Goal: Task Accomplishment & Management: Manage account settings

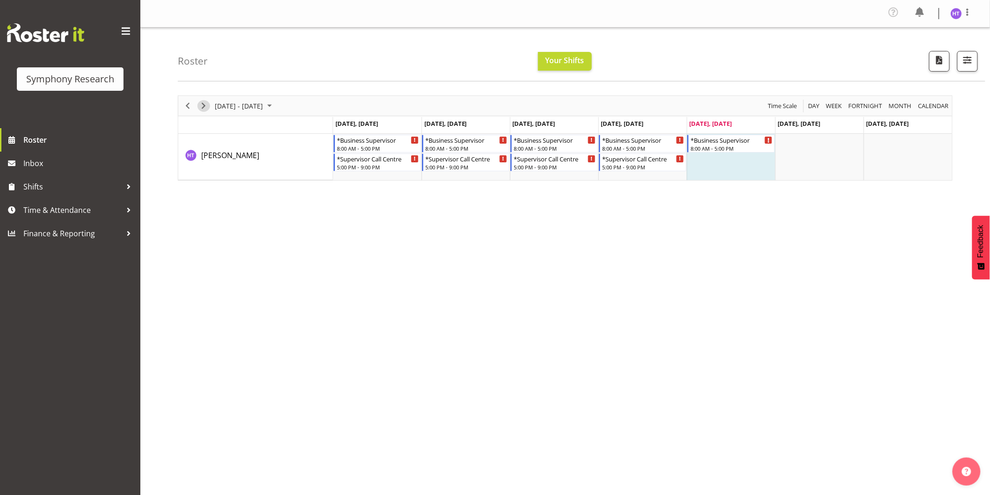
click at [202, 102] on span "Next" at bounding box center [203, 106] width 11 height 12
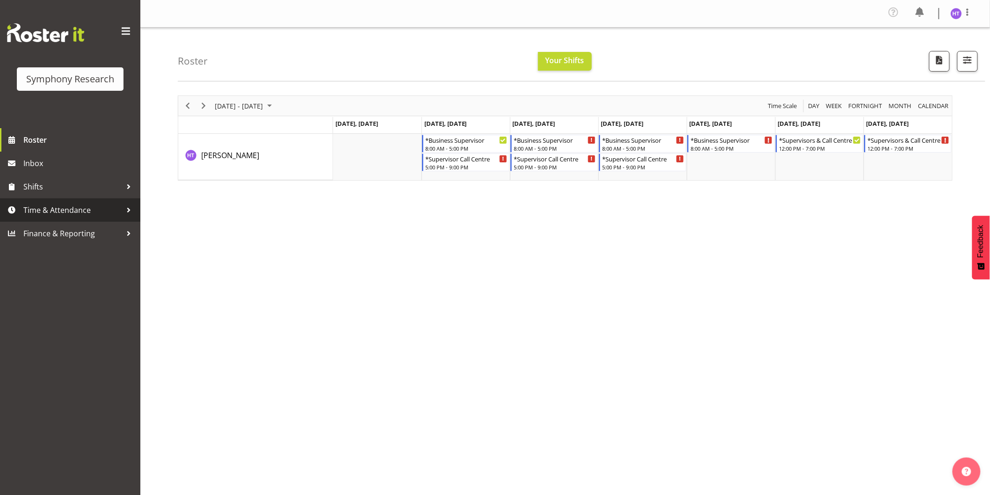
click at [59, 210] on span "Time & Attendance" at bounding box center [72, 210] width 98 height 14
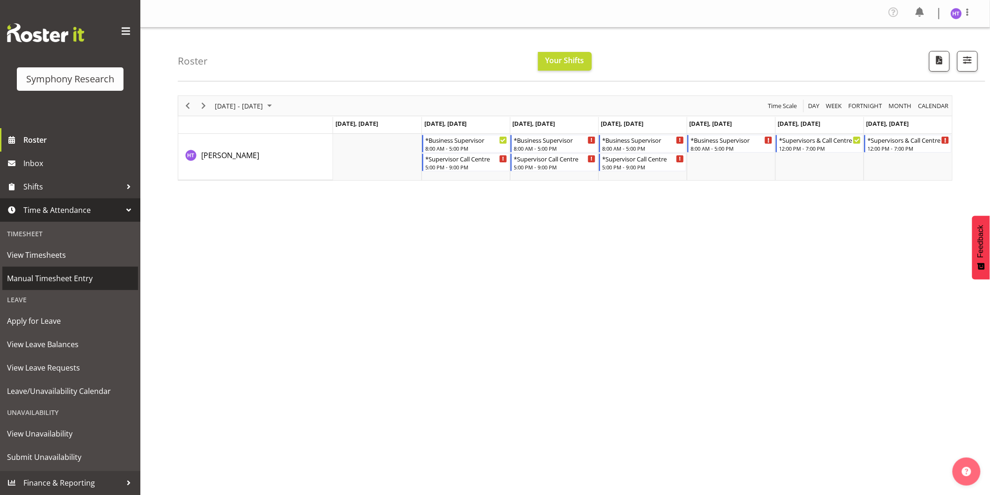
click at [57, 273] on span "Manual Timesheet Entry" at bounding box center [70, 278] width 126 height 14
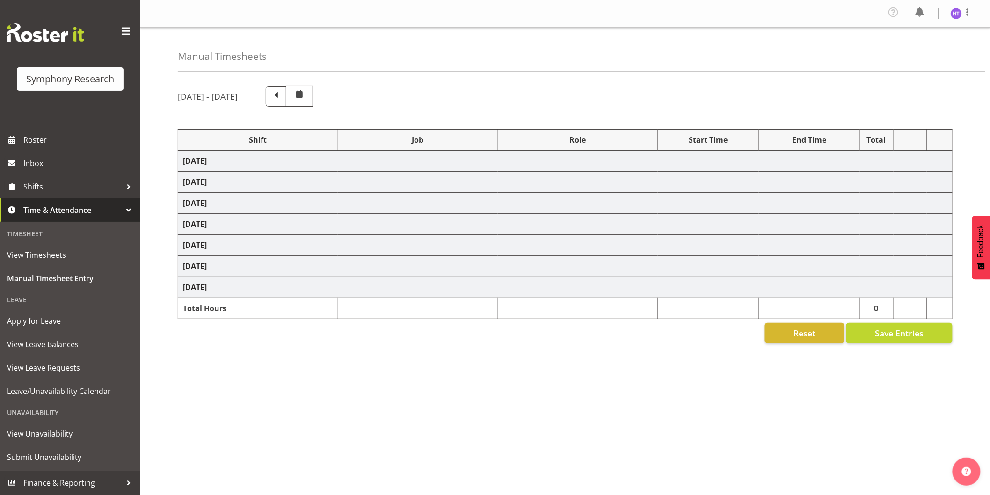
select select "1607"
select select "9636"
select select "57511"
select select "10527"
select select "45"
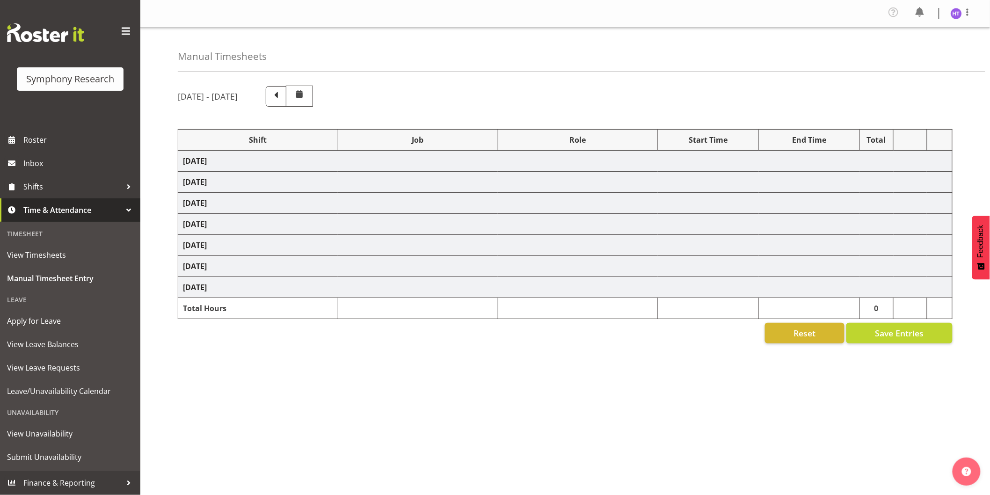
select select "41604"
select select "10499"
select select "45"
select select "103"
select select "10242"
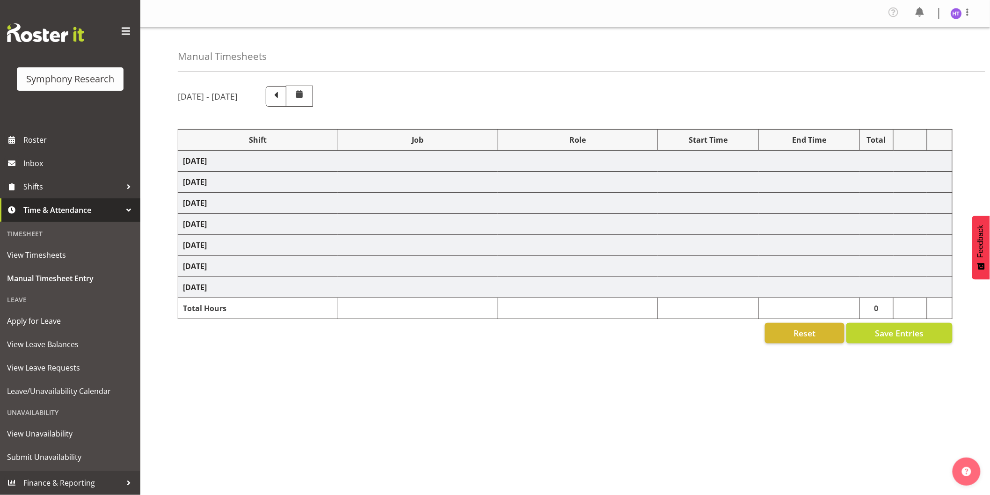
select select "45"
select select "11547"
select select "10499"
select select "45"
select select "41604"
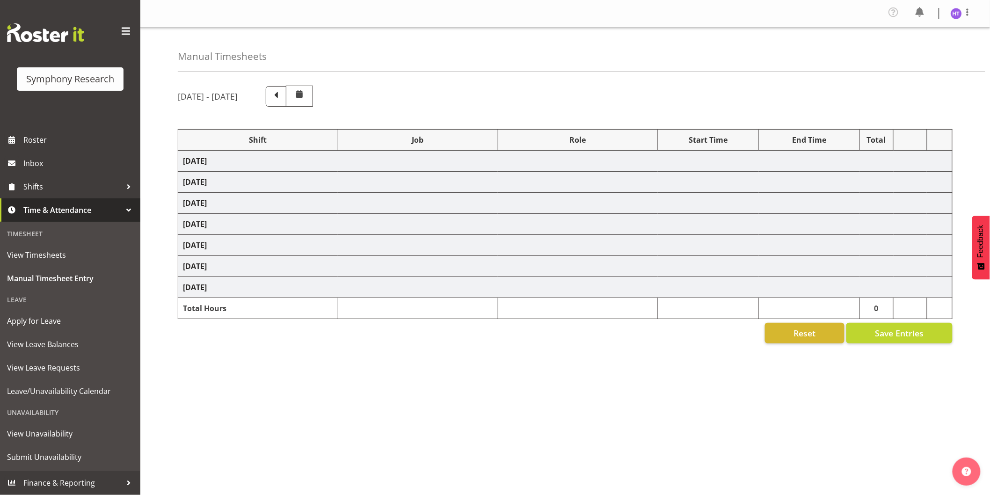
select select "10527"
select select "45"
select select "1607"
select select "7759"
select select "45"
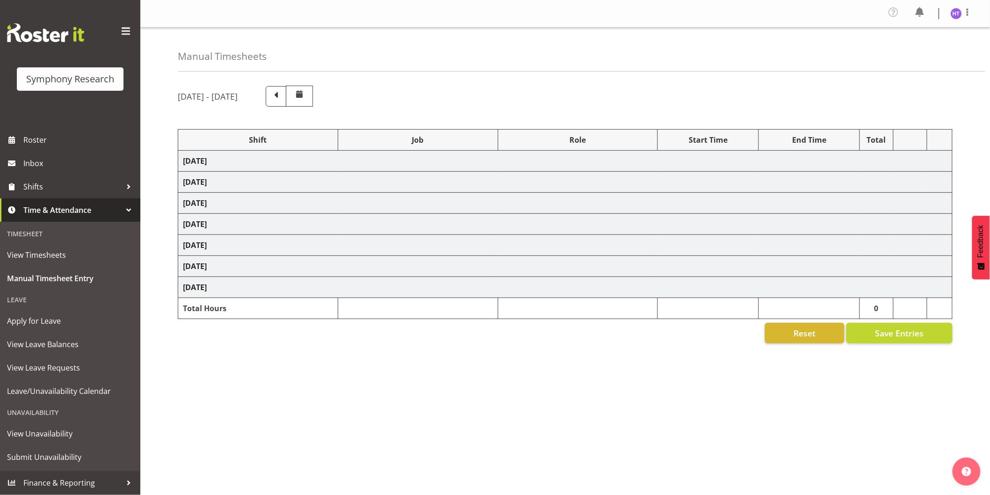
select select "56692"
select select "10499"
select select "45"
select select "41604"
select select "743"
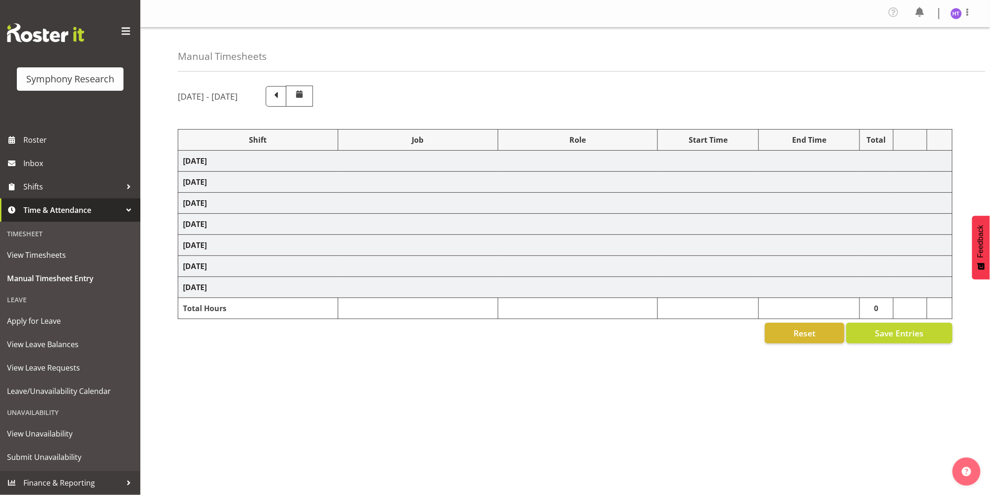
select select "45"
select select "48116"
select select "10527"
select select "45"
select select "1607"
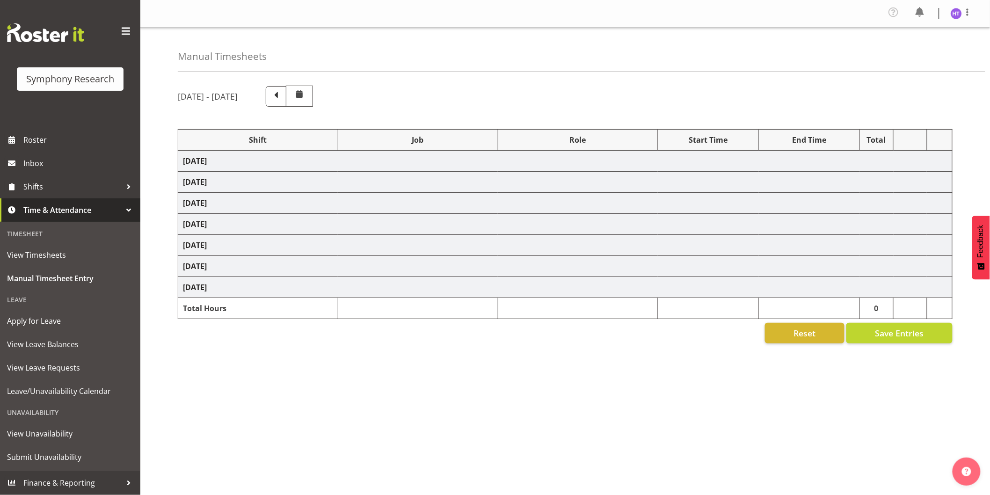
select select "10242"
select select "45"
select select "26078"
select select "9636"
select select "45"
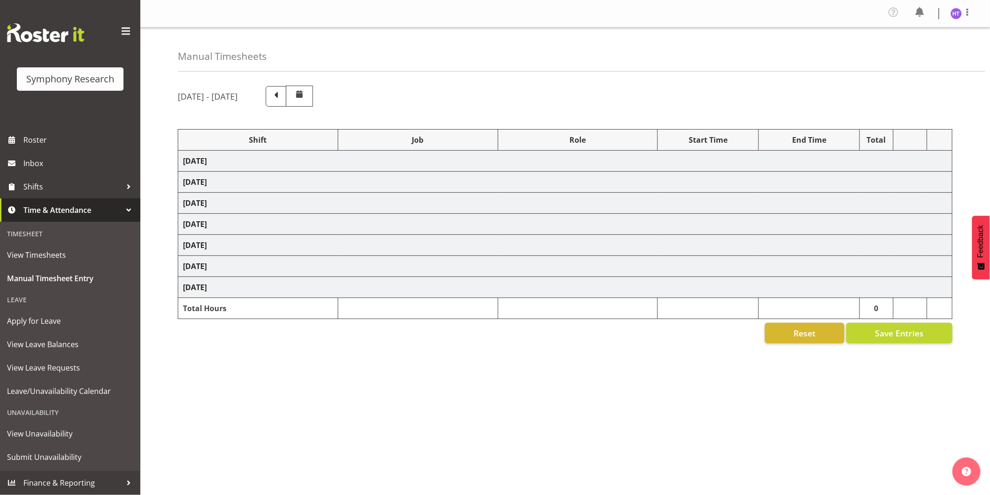
select select "56692"
select select "10549"
select select "45"
select select "41604"
select select "10499"
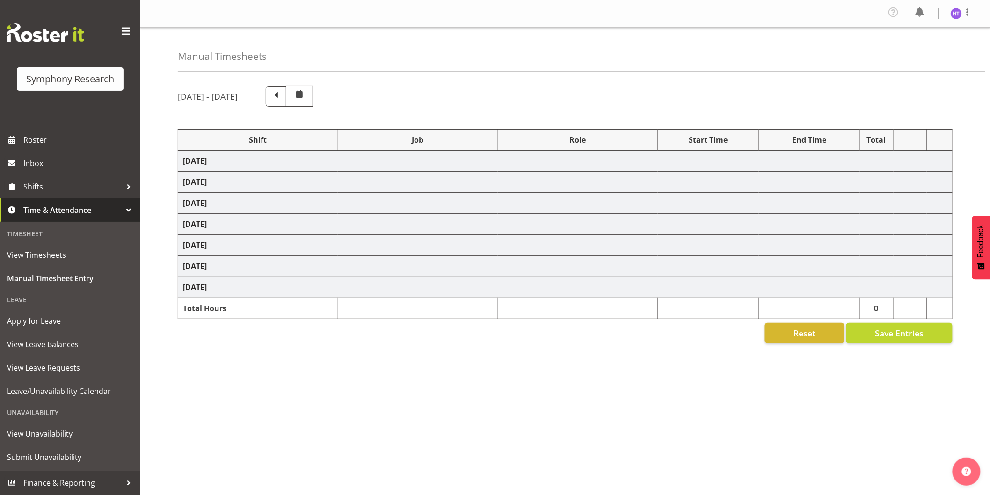
select select "45"
select select "11547"
select select "10527"
select select "45"
select select "41604"
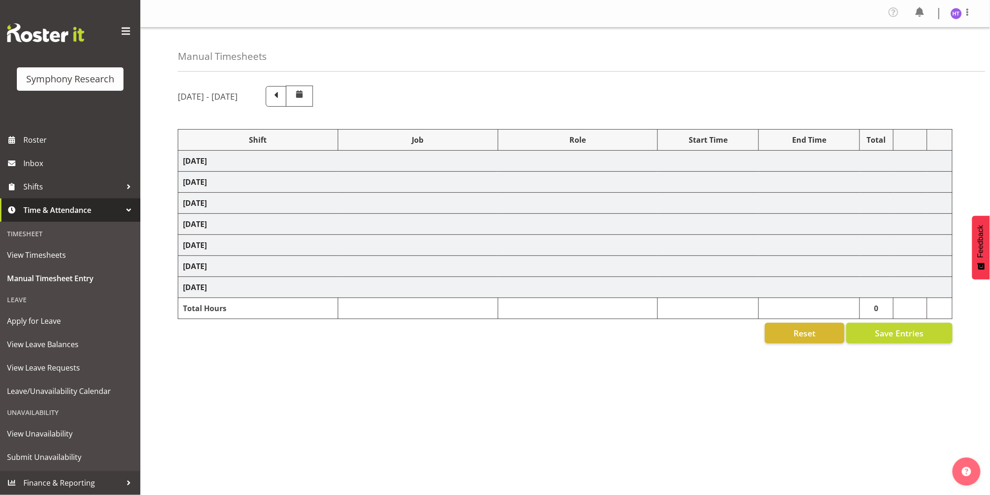
select select "10536"
select select "45"
select select "41604"
select select "10527"
select select "45"
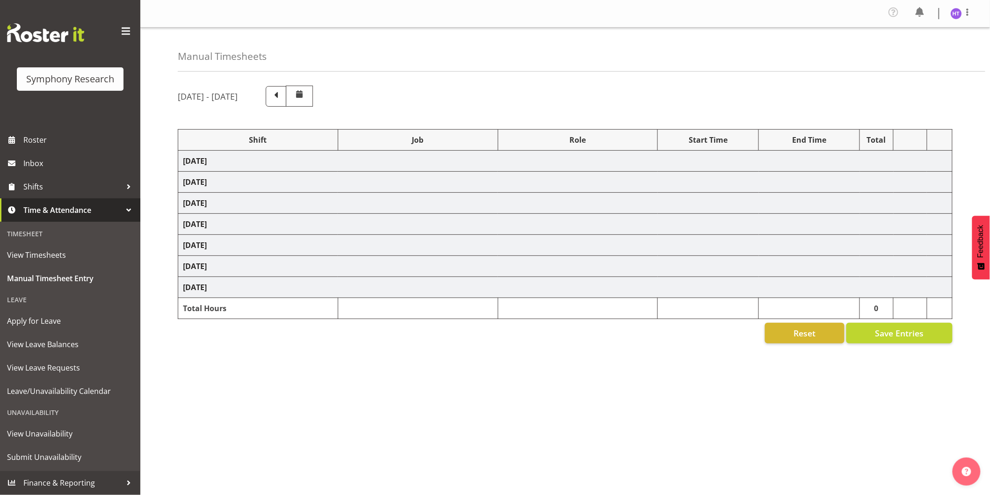
select select "11547"
select select "10499"
select select "45"
select select "41604"
select select "743"
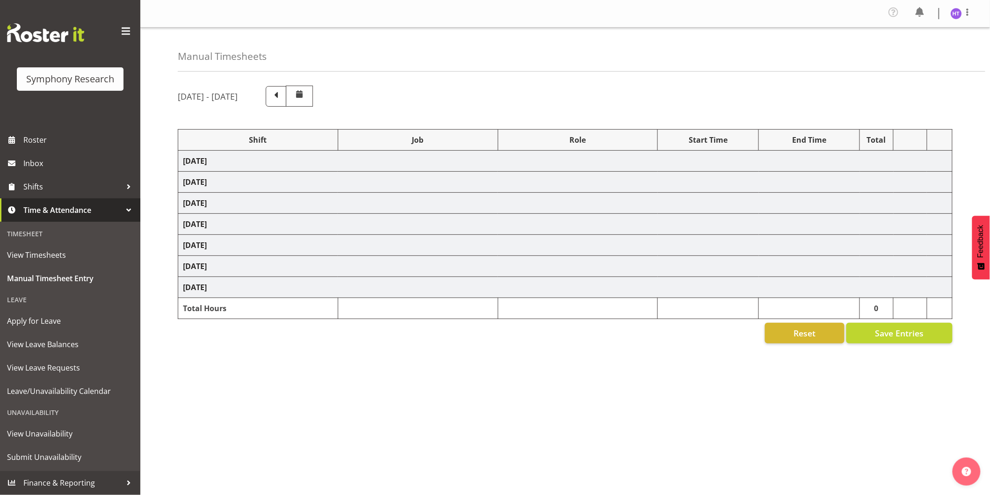
select select "45"
select select "1607"
select select "10576"
select select "45"
select select "1607"
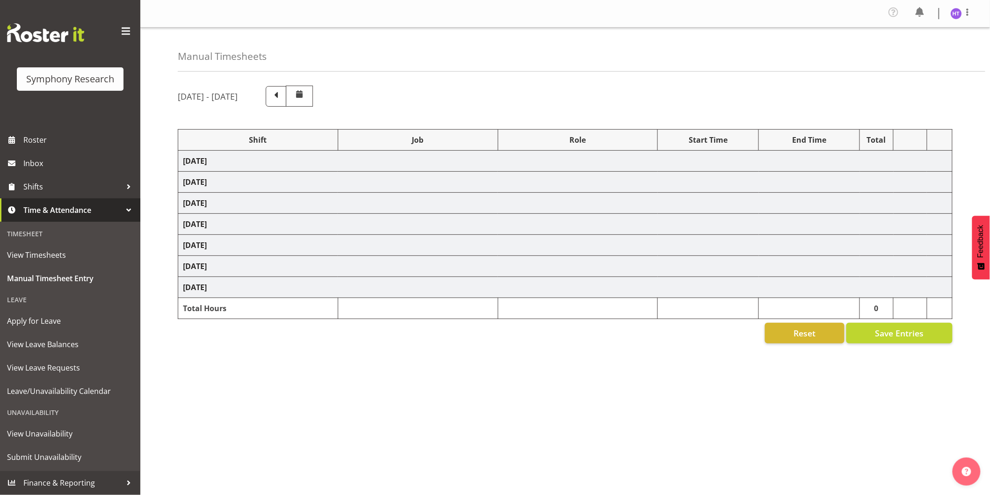
select select "9636"
select select "45"
select select "56692"
select select "10242"
select select "45"
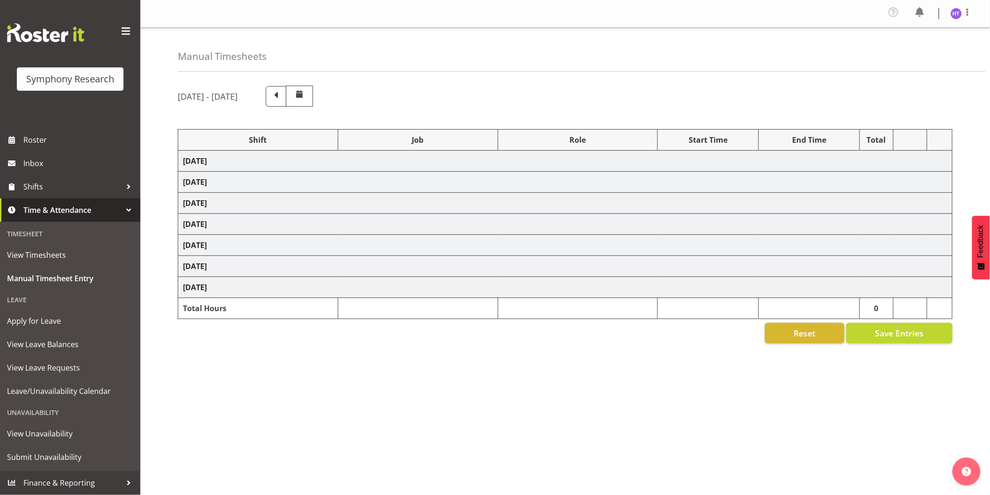
select select "41604"
select select "10536"
select select "45"
select select "11547"
select select "7759"
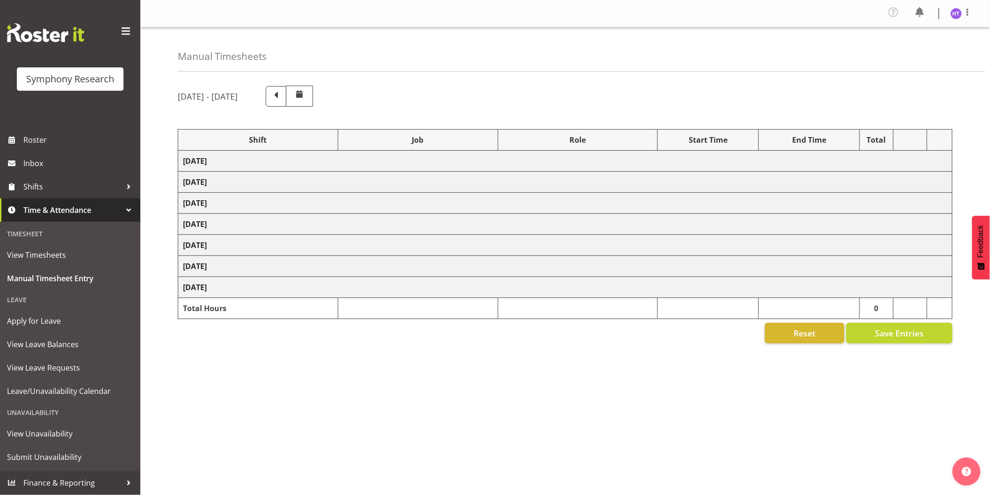
select select "45"
select select "41604"
select select "743"
select select "45"
select select "56692"
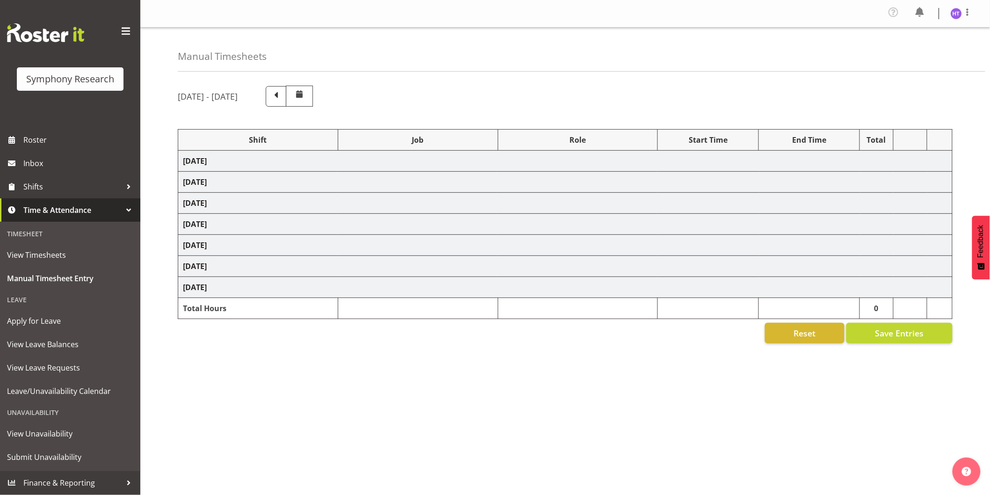
select select "743"
select select "45"
select select "56692"
select select "10574"
select select "45"
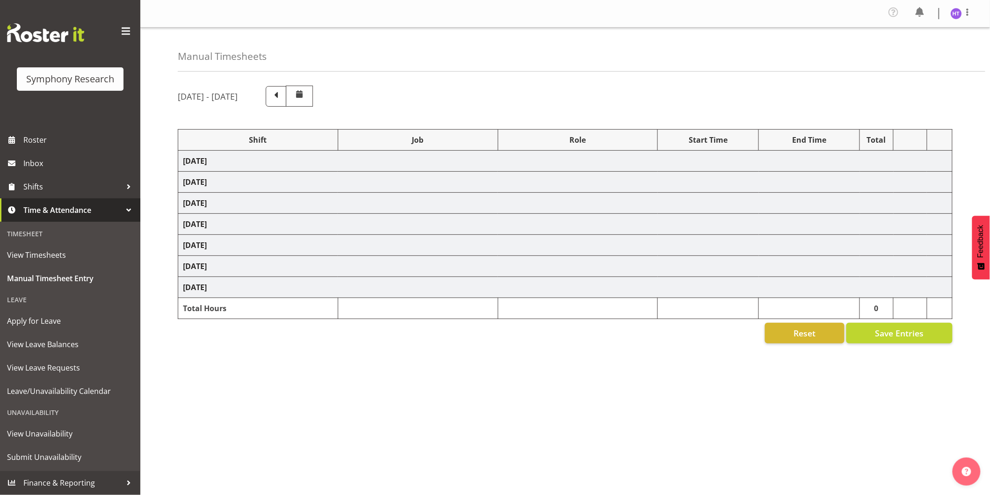
select select "80467"
select select "7759"
select select "45"
select select "81299"
select select "10574"
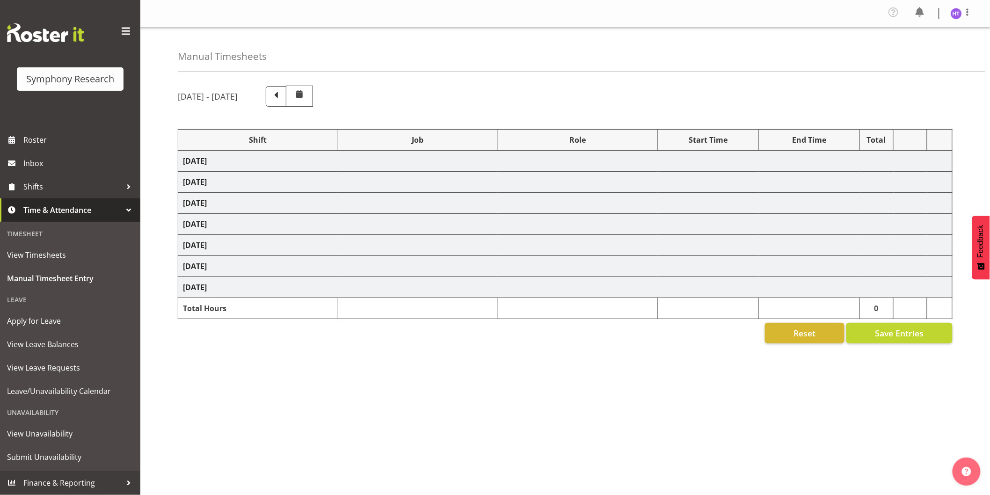
select select "45"
select select "56692"
select select "10242"
select select "45"
select select "81299"
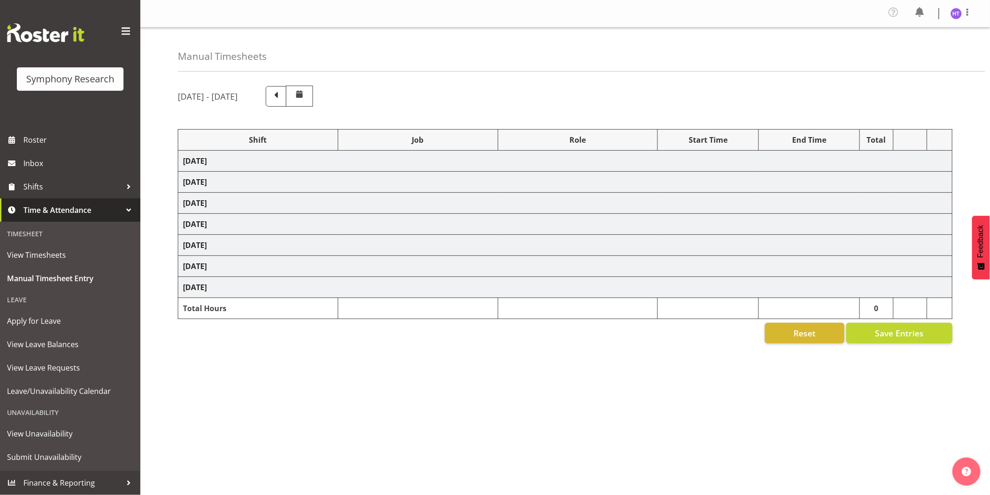
select select "10536"
select select "45"
select select "81299"
select select "743"
select select "45"
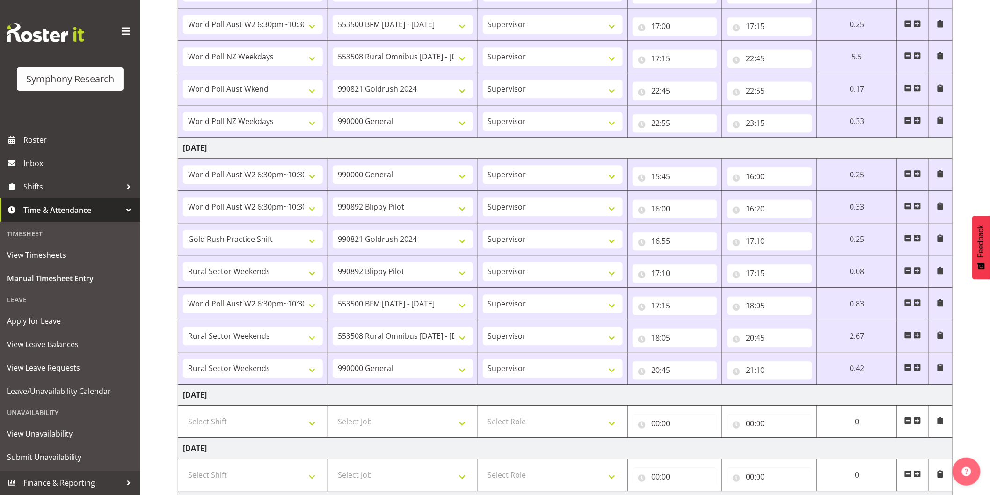
scroll to position [995, 0]
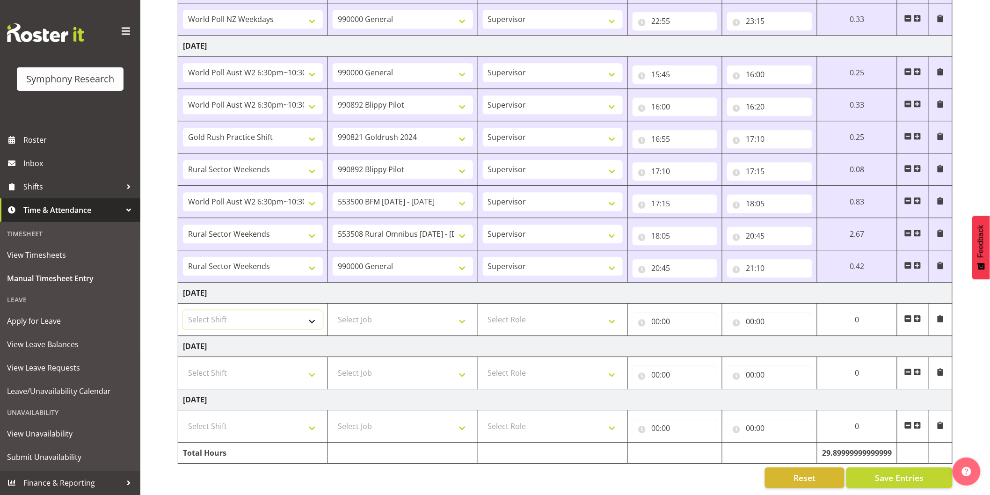
click at [235, 314] on select "Select Shift !!Weekend Residential (Roster IT Shift Label) *Business 9/10am ~ 4…" at bounding box center [253, 319] width 140 height 19
select select "56692"
click at [183, 310] on select "Select Shift !!Weekend Residential (Roster IT Shift Label) *Business 9/10am ~ 4…" at bounding box center [253, 319] width 140 height 19
click at [364, 310] on select "Select Job 550060 IF Admin 553492 World Poll Aus Wave 2 Main 2025 553493 World …" at bounding box center [403, 319] width 140 height 19
select select "10242"
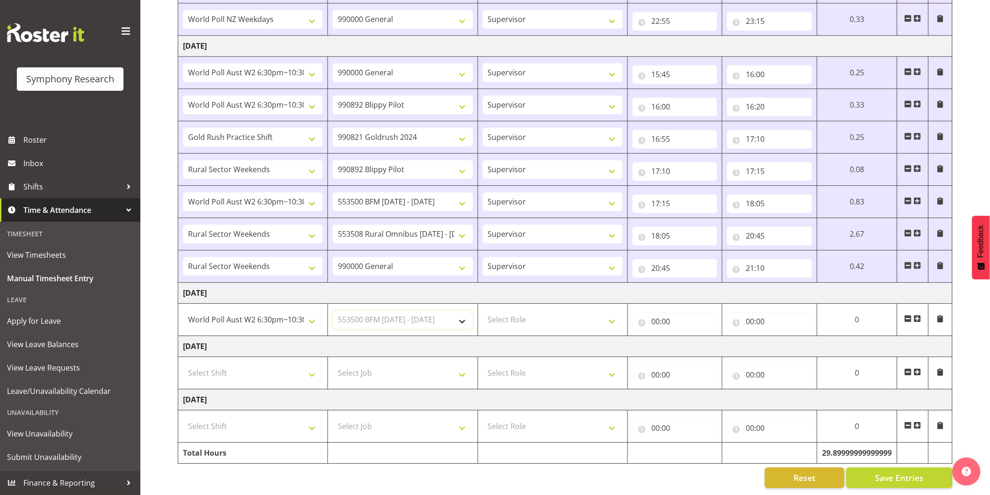
click at [333, 310] on select "Select Job 550060 IF Admin 553492 World Poll Aus Wave 2 Main 2025 553493 World …" at bounding box center [403, 319] width 140 height 19
click at [518, 317] on select "Select Role Interviewing Briefing Supervisor" at bounding box center [553, 319] width 140 height 19
select select "47"
click at [483, 310] on select "Select Role Interviewing Briefing Supervisor" at bounding box center [553, 319] width 140 height 19
click at [656, 315] on input "00:00" at bounding box center [674, 321] width 85 height 19
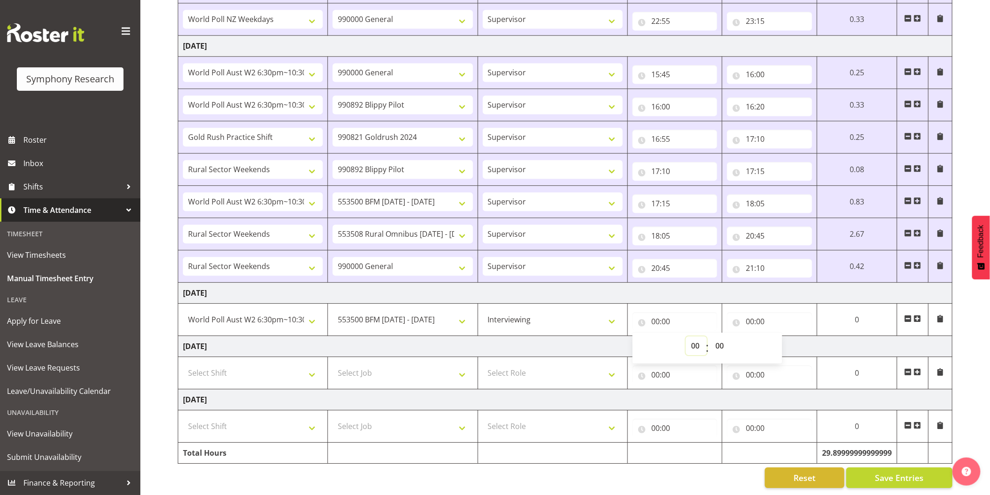
click at [696, 337] on select "00 01 02 03 04 05 06 07 08 09 10 11 12 13 14 15 16 17 18 19 20 21 22 23" at bounding box center [696, 345] width 21 height 19
select select "8"
click at [686, 336] on select "00 01 02 03 04 05 06 07 08 09 10 11 12 13 14 15 16 17 18 19 20 21 22 23" at bounding box center [696, 345] width 21 height 19
type input "08:00"
click at [721, 340] on select "00 01 02 03 04 05 06 07 08 09 10 11 12 13 14 15 16 17 18 19 20 21 22 23 24 25 2…" at bounding box center [720, 345] width 21 height 19
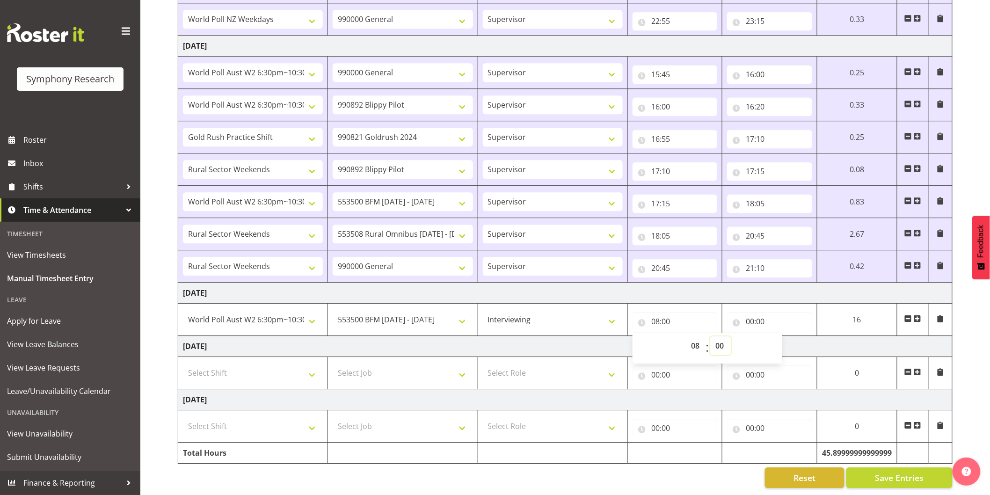
select select "15"
click at [710, 336] on select "00 01 02 03 04 05 06 07 08 09 10 11 12 13 14 15 16 17 18 19 20 21 22 23 24 25 2…" at bounding box center [720, 345] width 21 height 19
type input "08:15"
click at [751, 313] on input "00:00" at bounding box center [769, 321] width 85 height 19
click at [785, 338] on select "00 01 02 03 04 05 06 07 08 09 10 11 12 13 14 15 16 17 18 19 20 21 22 23" at bounding box center [790, 345] width 21 height 19
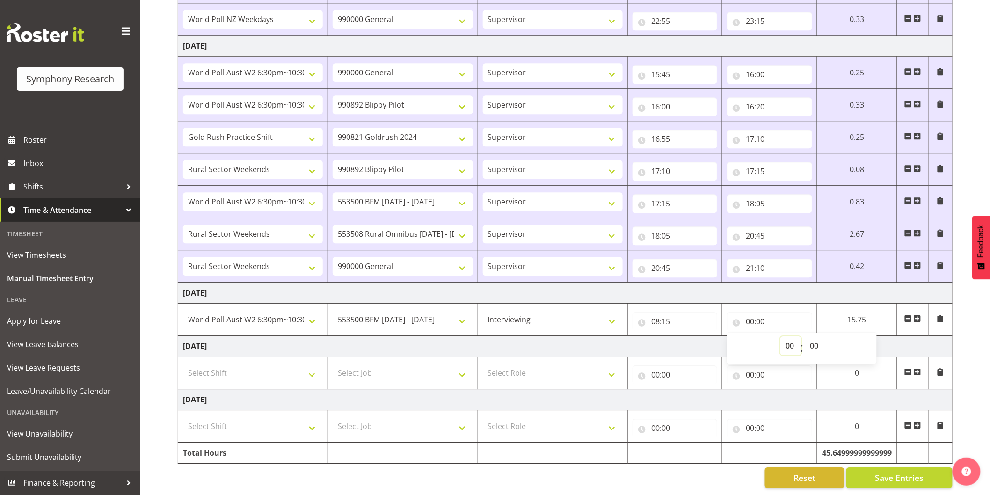
select select "8"
click at [780, 336] on select "00 01 02 03 04 05 06 07 08 09 10 11 12 13 14 15 16 17 18 19 20 21 22 23" at bounding box center [790, 345] width 21 height 19
type input "08:00"
click at [814, 339] on select "00 01 02 03 04 05 06 07 08 09 10 11 12 13 14 15 16 17 18 19 20 21 22 23 24 25 2…" at bounding box center [815, 345] width 21 height 19
select select "30"
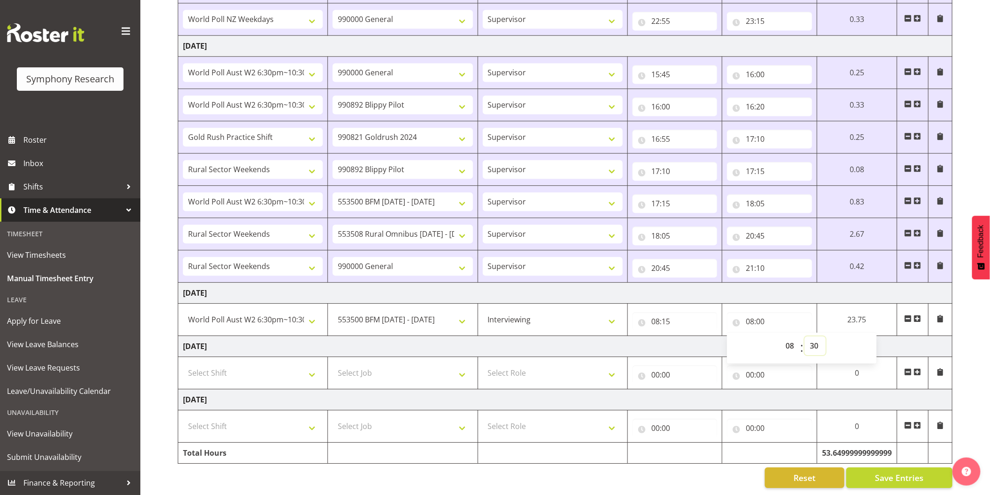
click at [805, 336] on select "00 01 02 03 04 05 06 07 08 09 10 11 12 13 14 15 16 17 18 19 20 21 22 23 24 25 2…" at bounding box center [815, 345] width 21 height 19
type input "08:30"
click at [916, 315] on span at bounding box center [917, 318] width 7 height 7
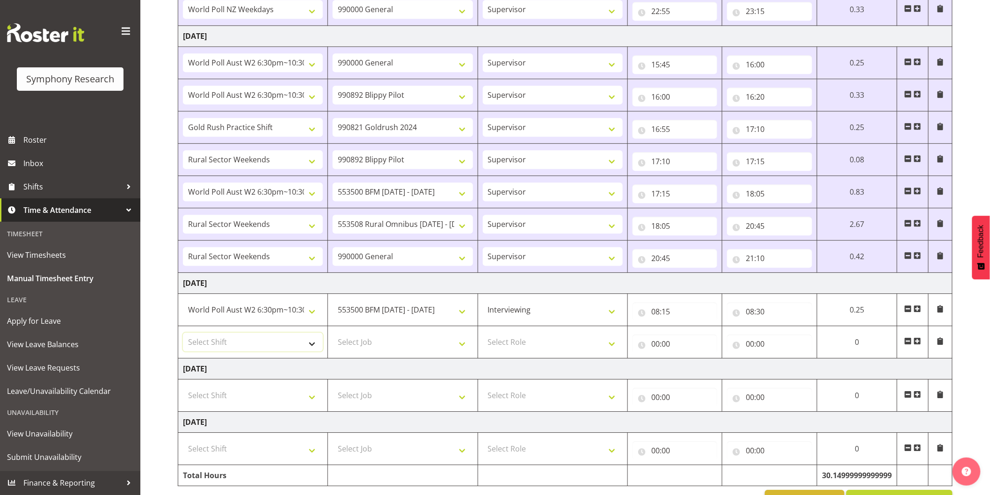
click at [235, 347] on select "Select Shift !!Weekend Residential (Roster IT Shift Label) *Business 9/10am ~ 4…" at bounding box center [253, 342] width 140 height 19
select select "81299"
click at [183, 334] on select "Select Shift !!Weekend Residential (Roster IT Shift Label) *Business 9/10am ~ 4…" at bounding box center [253, 342] width 140 height 19
click at [392, 348] on select "Select Job 550060 IF Admin 553492 World Poll Aus Wave 2 Main 2025 553493 World …" at bounding box center [403, 342] width 140 height 19
select select "10499"
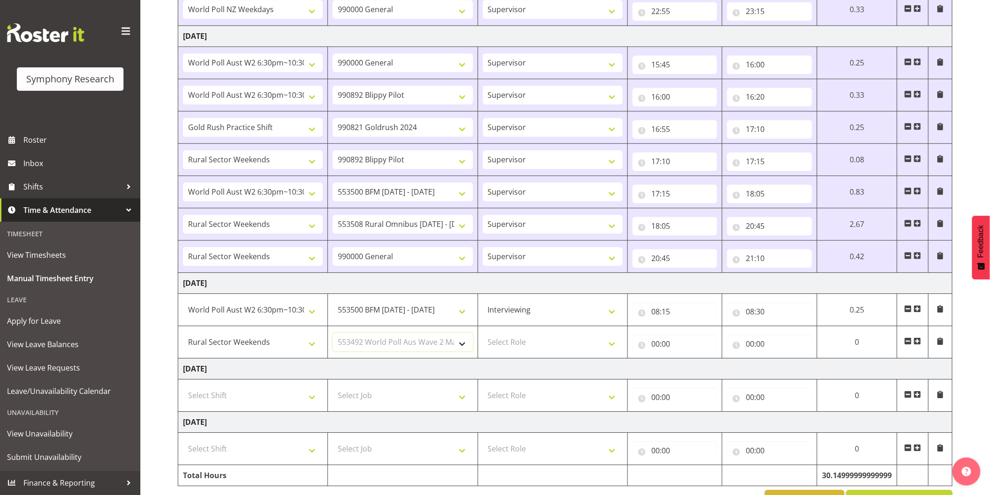
click at [333, 334] on select "Select Job 550060 IF Admin 553492 World Poll Aus Wave 2 Main 2025 553493 World …" at bounding box center [403, 342] width 140 height 19
click at [516, 345] on select "Select Role Interviewing Briefing Supervisor" at bounding box center [553, 342] width 140 height 19
select select "45"
click at [483, 334] on select "Select Role Interviewing Briefing Supervisor" at bounding box center [553, 342] width 140 height 19
click at [656, 347] on input "00:00" at bounding box center [674, 343] width 85 height 19
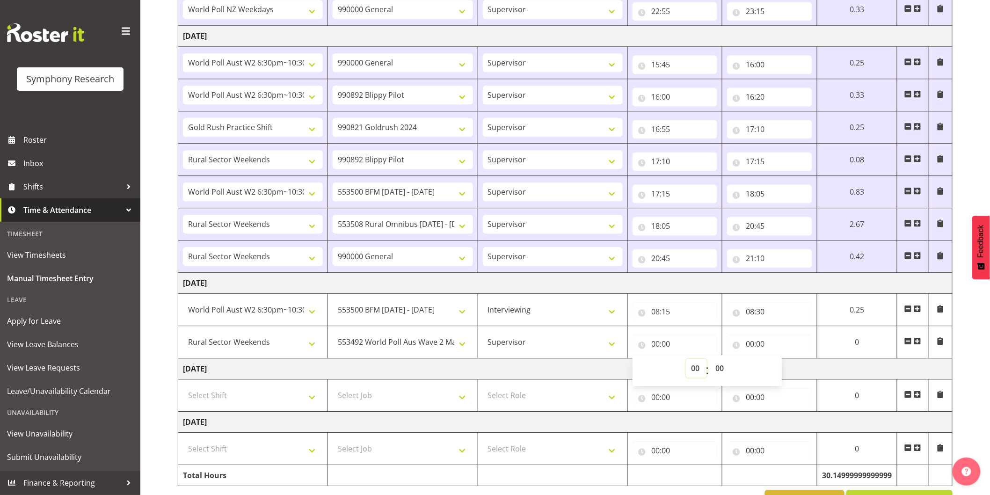
click at [694, 371] on select "00 01 02 03 04 05 06 07 08 09 10 11 12 13 14 15 16 17 18 19 20 21 22 23" at bounding box center [696, 368] width 21 height 19
select select "8"
click at [686, 361] on select "00 01 02 03 04 05 06 07 08 09 10 11 12 13 14 15 16 17 18 19 20 21 22 23" at bounding box center [696, 368] width 21 height 19
type input "08:00"
click at [718, 371] on select "00 01 02 03 04 05 06 07 08 09 10 11 12 13 14 15 16 17 18 19 20 21 22 23 24 25 2…" at bounding box center [720, 368] width 21 height 19
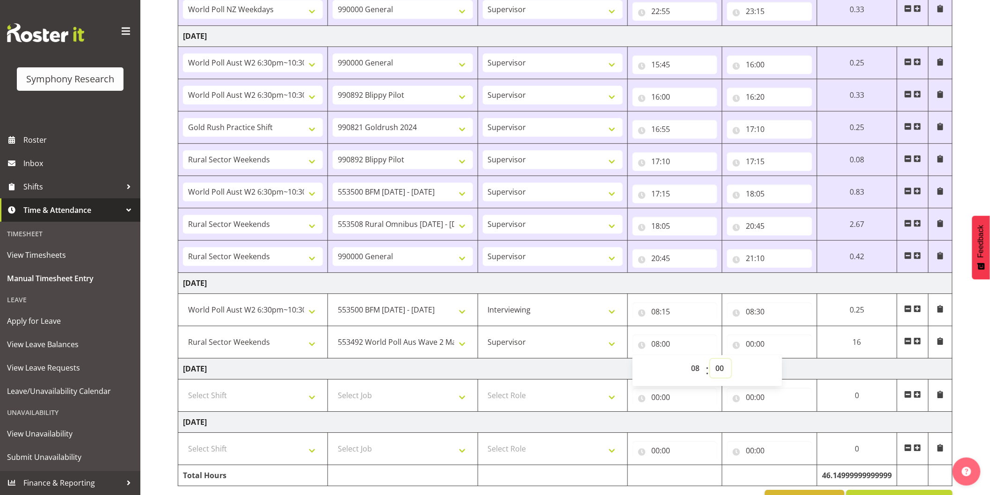
select select "30"
click at [710, 361] on select "00 01 02 03 04 05 06 07 08 09 10 11 12 13 14 15 16 17 18 19 20 21 22 23 24 25 2…" at bounding box center [720, 368] width 21 height 19
type input "08:30"
click at [750, 347] on input "00:00" at bounding box center [769, 343] width 85 height 19
drag, startPoint x: 786, startPoint y: 370, endPoint x: 780, endPoint y: 371, distance: 6.4
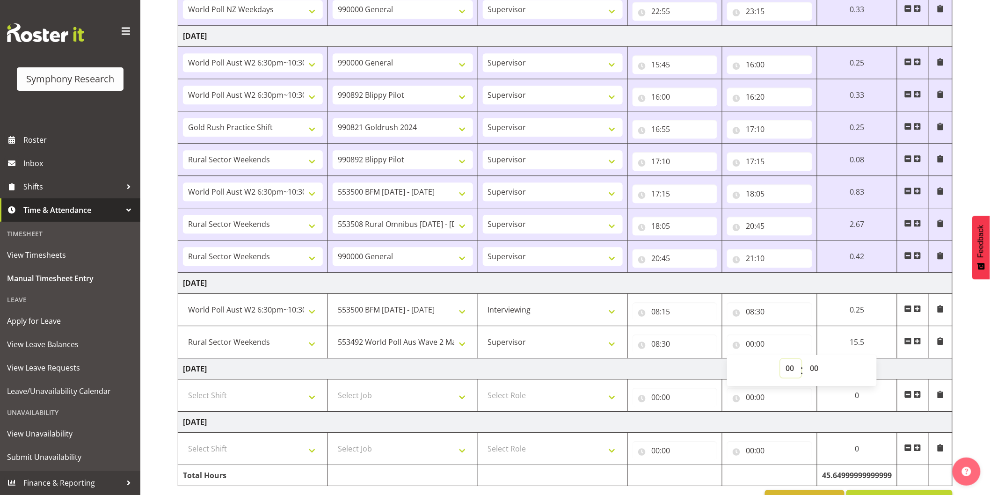
click at [786, 370] on select "00 01 02 03 04 05 06 07 08 09 10 11 12 13 14 15 16 17 18 19 20 21 22 23" at bounding box center [790, 368] width 21 height 19
select select "11"
click at [780, 361] on select "00 01 02 03 04 05 06 07 08 09 10 11 12 13 14 15 16 17 18 19 20 21 22 23" at bounding box center [790, 368] width 21 height 19
type input "11:00"
click at [791, 372] on select "00 01 02 03 04 05 06 07 08 09 10 11 12 13 14 15 16 17 18 19 20 21 22 23" at bounding box center [790, 368] width 21 height 19
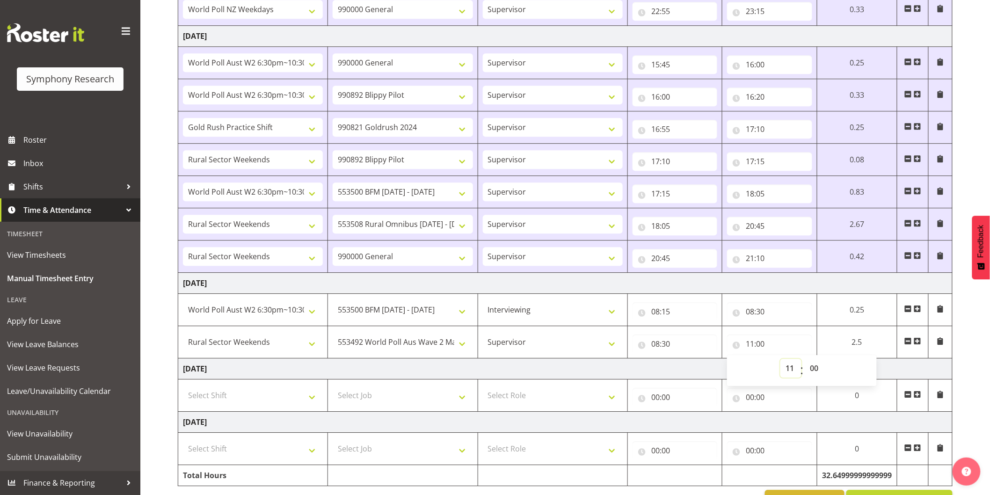
select select "10"
click at [780, 361] on select "00 01 02 03 04 05 06 07 08 09 10 11 12 13 14 15 16 17 18 19 20 21 22 23" at bounding box center [790, 368] width 21 height 19
type input "10:00"
click at [812, 372] on select "00 01 02 03 04 05 06 07 08 09 10 11 12 13 14 15 16 17 18 19 20 21 22 23 24 25 2…" at bounding box center [815, 368] width 21 height 19
select select "41"
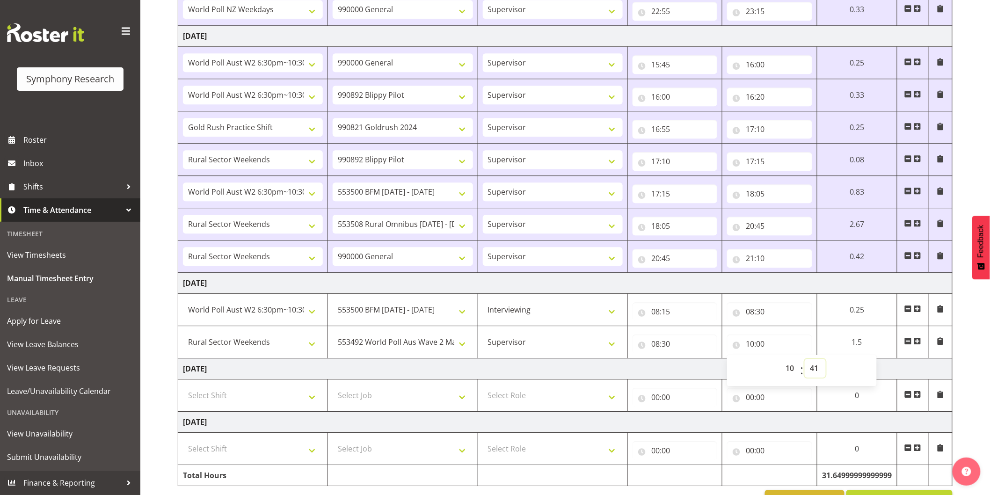
click at [805, 361] on select "00 01 02 03 04 05 06 07 08 09 10 11 12 13 14 15 16 17 18 19 20 21 22 23 24 25 2…" at bounding box center [815, 368] width 21 height 19
type input "10:41"
click at [812, 372] on select "00 01 02 03 04 05 06 07 08 09 10 11 12 13 14 15 16 17 18 19 20 21 22 23 24 25 2…" at bounding box center [815, 368] width 21 height 19
select select "15"
click at [805, 361] on select "00 01 02 03 04 05 06 07 08 09 10 11 12 13 14 15 16 17 18 19 20 21 22 23 24 25 2…" at bounding box center [815, 368] width 21 height 19
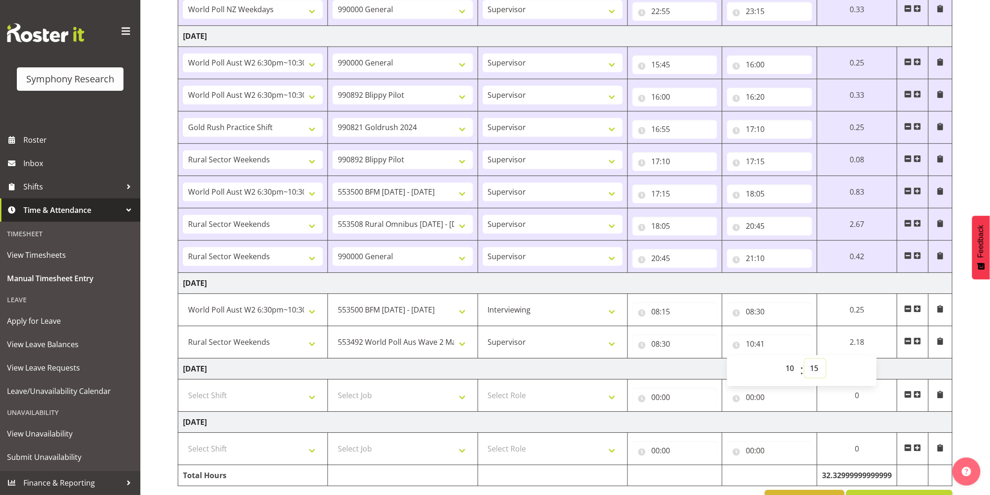
type input "10:15"
click at [383, 342] on select "550060 IF Admin 553492 World Poll Aus Wave 2 Main 2025 553493 World Poll NZ Wav…" at bounding box center [403, 342] width 140 height 19
select select "10242"
click at [333, 334] on select "550060 IF Admin 553492 World Poll Aus Wave 2 Main 2025 553493 World Poll NZ Wav…" at bounding box center [403, 342] width 140 height 19
click at [917, 345] on span at bounding box center [917, 340] width 7 height 7
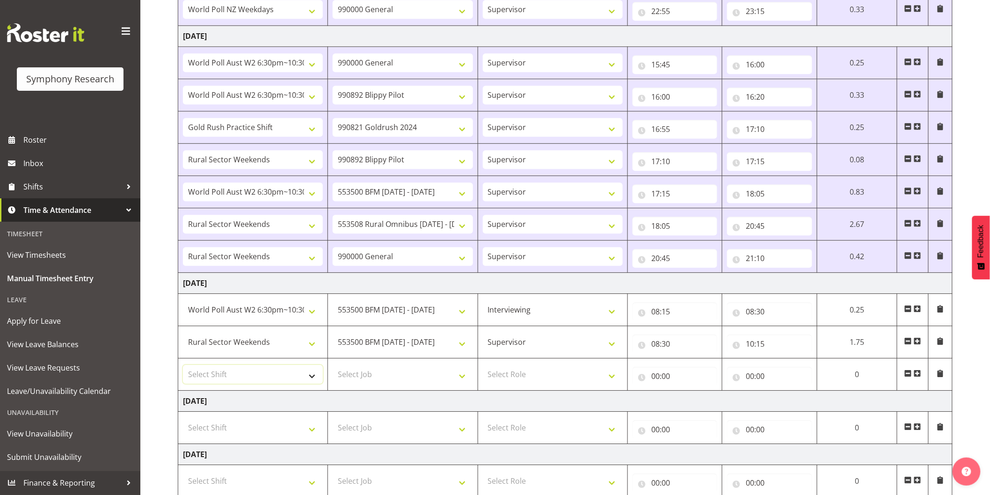
click at [217, 377] on select "Select Shift !!Weekend Residential (Roster IT Shift Label) *Business 9/10am ~ 4…" at bounding box center [253, 374] width 140 height 19
select select "56692"
click at [183, 367] on select "Select Shift !!Weekend Residential (Roster IT Shift Label) *Business 9/10am ~ 4…" at bounding box center [253, 374] width 140 height 19
click at [349, 375] on select "Select Job 550060 IF Admin 553492 World Poll Aus Wave 2 Main 2025 553493 World …" at bounding box center [403, 374] width 140 height 19
select select "10499"
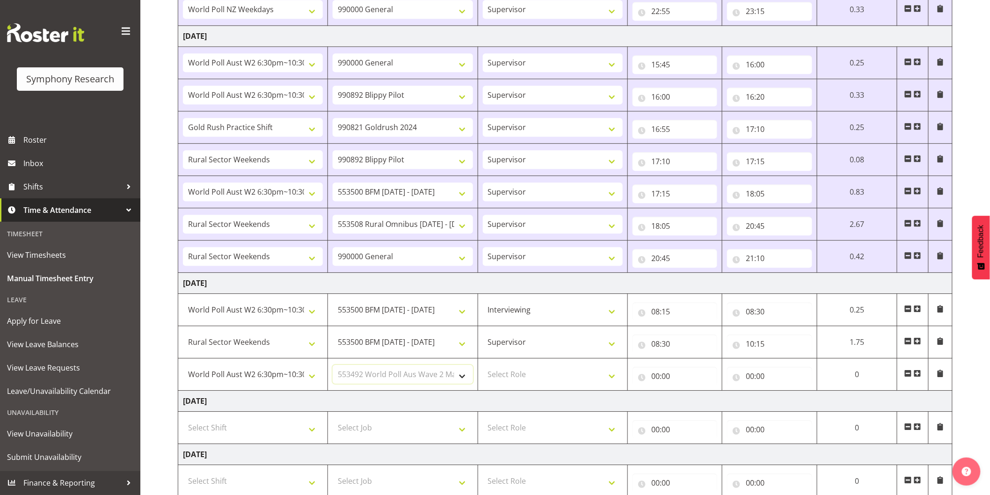
click at [333, 367] on select "Select Job 550060 IF Admin 553492 World Poll Aus Wave 2 Main 2025 553493 World …" at bounding box center [403, 374] width 140 height 19
click at [547, 379] on select "Select Role Interviewing Briefing Supervisor" at bounding box center [553, 374] width 140 height 19
select select "45"
click at [483, 367] on select "Select Role Interviewing Briefing Supervisor" at bounding box center [553, 374] width 140 height 19
click at [654, 377] on input "00:00" at bounding box center [674, 376] width 85 height 19
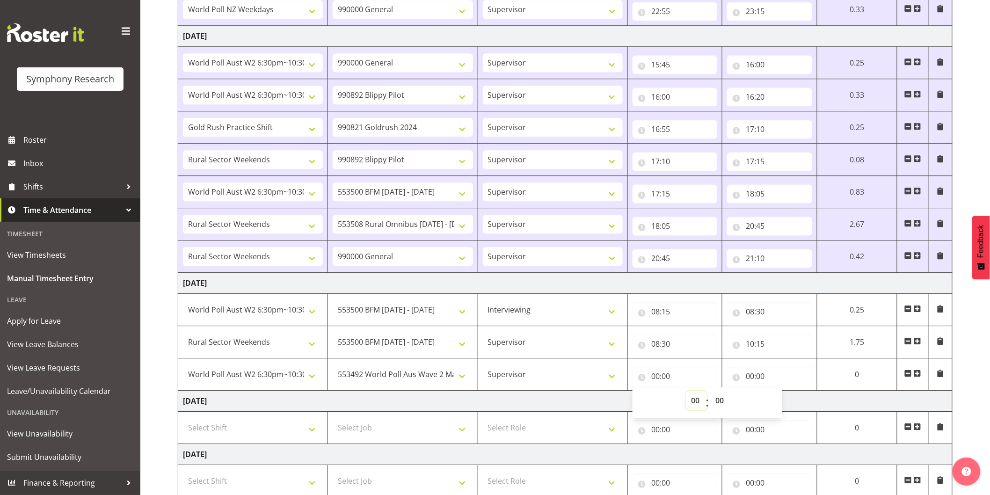
click at [693, 399] on select "00 01 02 03 04 05 06 07 08 09 10 11 12 13 14 15 16 17 18 19 20 21 22 23" at bounding box center [696, 400] width 21 height 19
select select "10"
click at [686, 393] on select "00 01 02 03 04 05 06 07 08 09 10 11 12 13 14 15 16 17 18 19 20 21 22 23" at bounding box center [696, 400] width 21 height 19
type input "10:00"
click at [718, 401] on select "00 01 02 03 04 05 06 07 08 09 10 11 12 13 14 15 16 17 18 19 20 21 22 23 24 25 2…" at bounding box center [720, 400] width 21 height 19
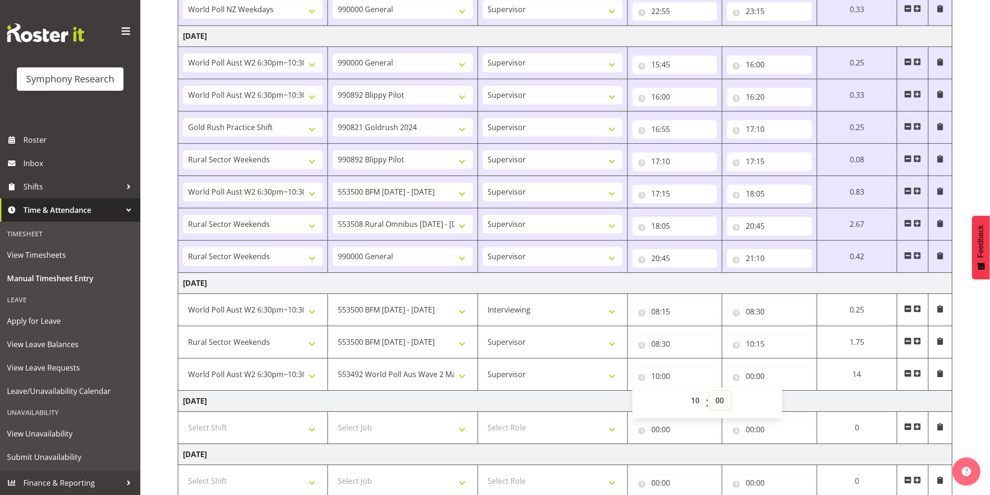
select select "15"
click at [710, 393] on select "00 01 02 03 04 05 06 07 08 09 10 11 12 13 14 15 16 17 18 19 20 21 22 23 24 25 2…" at bounding box center [720, 400] width 21 height 19
type input "10:15"
click at [747, 380] on input "00:00" at bounding box center [769, 376] width 85 height 19
click at [789, 403] on select "00 01 02 03 04 05 06 07 08 09 10 11 12 13 14 15 16 17 18 19 20 21 22 23" at bounding box center [790, 400] width 21 height 19
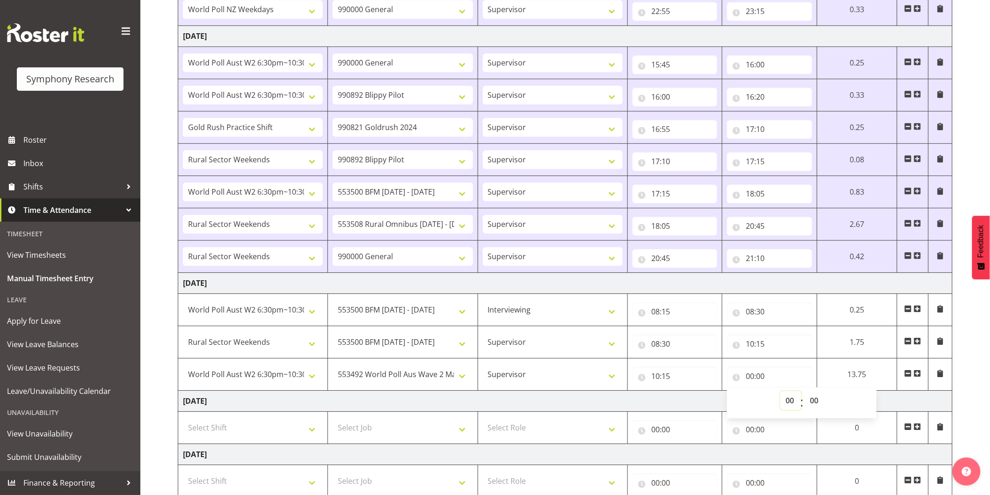
select select "12"
click at [780, 393] on select "00 01 02 03 04 05 06 07 08 09 10 11 12 13 14 15 16 17 18 19 20 21 22 23" at bounding box center [790, 400] width 21 height 19
type input "12:00"
click at [817, 404] on select "00 01 02 03 04 05 06 07 08 09 10 11 12 13 14 15 16 17 18 19 20 21 22 23 24 25 2…" at bounding box center [815, 400] width 21 height 19
select select "15"
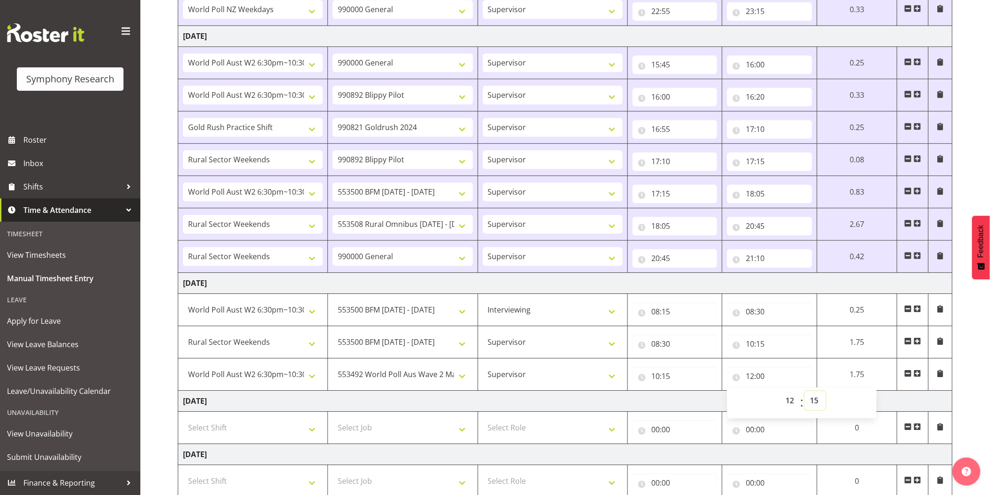
click at [805, 393] on select "00 01 02 03 04 05 06 07 08 09 10 11 12 13 14 15 16 17 18 19 20 21 22 23 24 25 2…" at bounding box center [815, 400] width 21 height 19
type input "12:15"
click at [915, 377] on span at bounding box center [917, 373] width 7 height 7
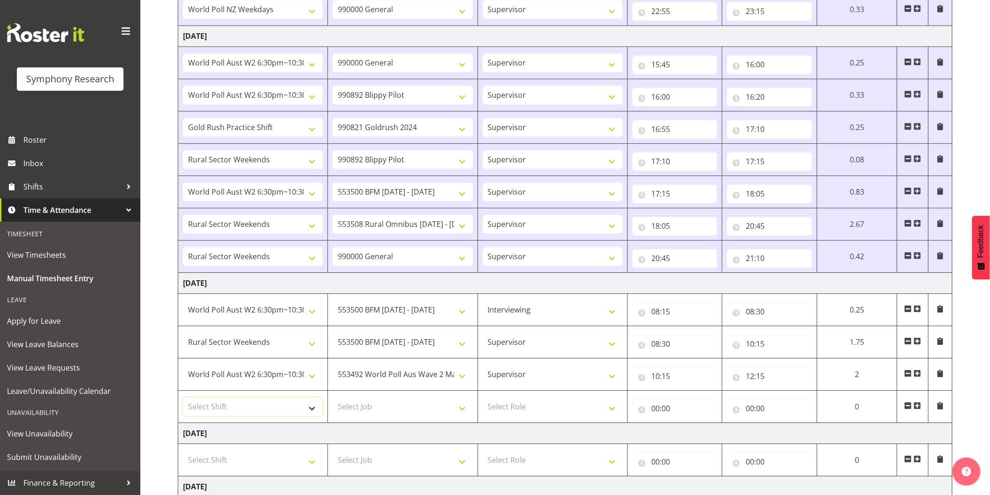
click at [209, 405] on select "Select Shift !!Weekend Residential (Roster IT Shift Label) *Business 9/10am ~ 4…" at bounding box center [253, 406] width 140 height 19
select select "56692"
click at [183, 399] on select "Select Shift !!Weekend Residential (Roster IT Shift Label) *Business 9/10am ~ 4…" at bounding box center [253, 406] width 140 height 19
click at [362, 405] on select "Select Job 550060 IF Admin 553492 World Poll Aus Wave 2 Main 2025 553493 World …" at bounding box center [403, 406] width 140 height 19
select select "10527"
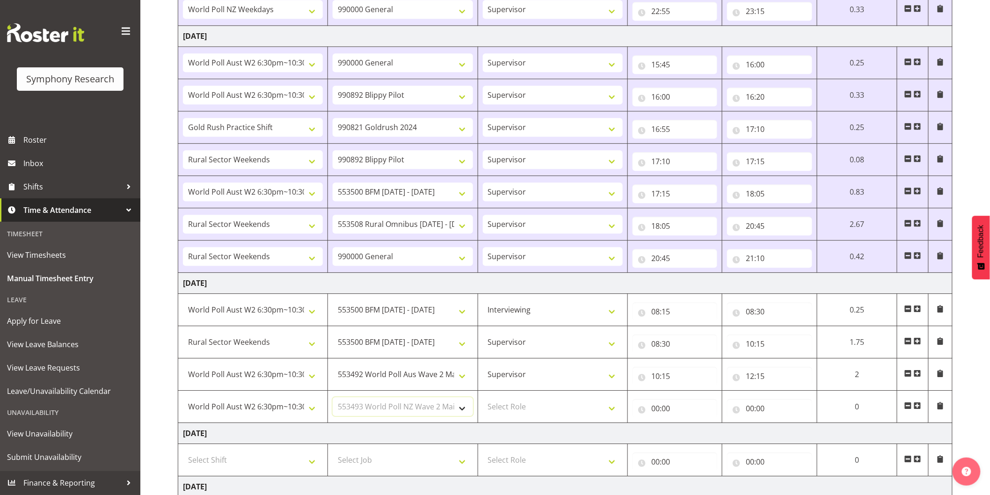
click at [333, 399] on select "Select Job 550060 IF Admin 553492 World Poll Aus Wave 2 Main 2025 553493 World …" at bounding box center [403, 406] width 140 height 19
click at [512, 406] on select "Select Role Interviewing Briefing Supervisor" at bounding box center [553, 406] width 140 height 19
select select "45"
click at [483, 399] on select "Select Role Interviewing Briefing Supervisor" at bounding box center [553, 406] width 140 height 19
click at [656, 412] on input "00:00" at bounding box center [674, 408] width 85 height 19
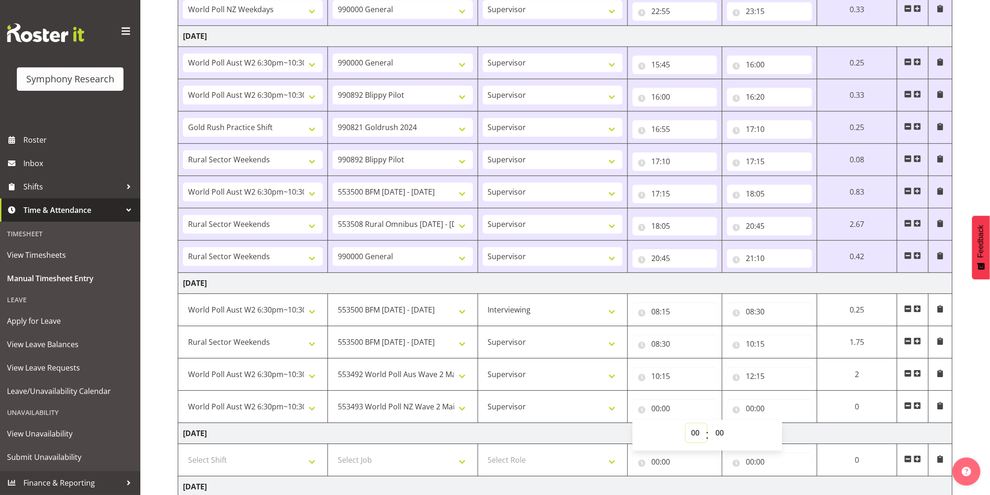
click at [694, 429] on select "00 01 02 03 04 05 06 07 08 09 10 11 12 13 14 15 16 17 18 19 20 21 22 23" at bounding box center [696, 432] width 21 height 19
select select "12"
click at [686, 425] on select "00 01 02 03 04 05 06 07 08 09 10 11 12 13 14 15 16 17 18 19 20 21 22 23" at bounding box center [696, 432] width 21 height 19
type input "12:00"
click at [726, 439] on select "00 01 02 03 04 05 06 07 08 09 10 11 12 13 14 15 16 17 18 19 20 21 22 23 24 25 2…" at bounding box center [720, 432] width 21 height 19
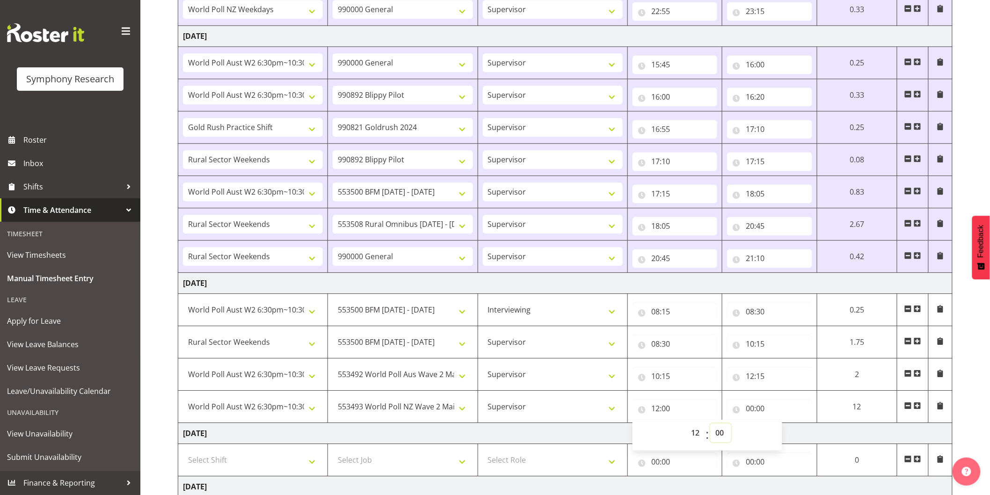
select select "15"
click at [710, 425] on select "00 01 02 03 04 05 06 07 08 09 10 11 12 13 14 15 16 17 18 19 20 21 22 23 24 25 2…" at bounding box center [720, 432] width 21 height 19
type input "12:15"
click at [750, 413] on input "00:00" at bounding box center [769, 408] width 85 height 19
click at [779, 435] on div "00 01 02 03 04 05 06 07 08 09 10 11 12 13 14 15 16 17 18 19 20 21 22 23" at bounding box center [789, 434] width 21 height 23
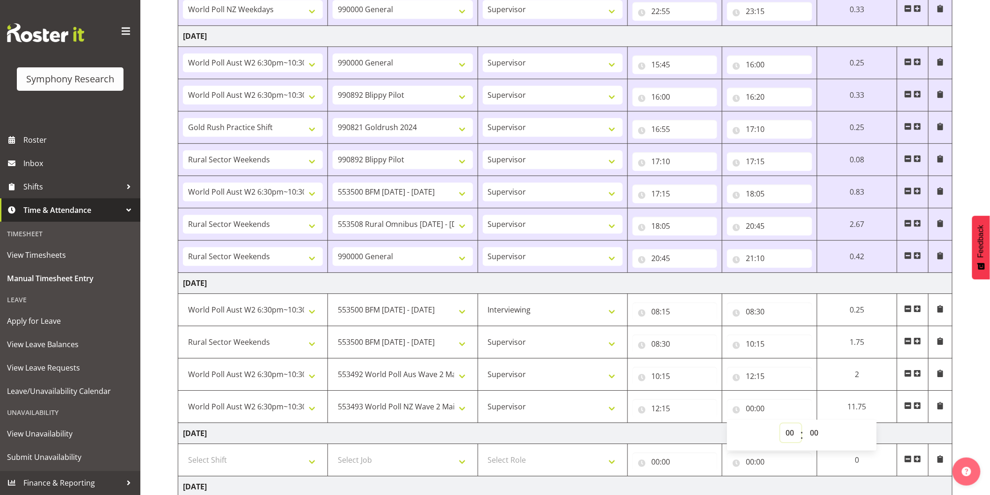
click at [782, 436] on select "00 01 02 03 04 05 06 07 08 09 10 11 12 13 14 15 16 17 18 19 20 21 22 23" at bounding box center [790, 432] width 21 height 19
select select "14"
click at [780, 425] on select "00 01 02 03 04 05 06 07 08 09 10 11 12 13 14 15 16 17 18 19 20 21 22 23" at bounding box center [790, 432] width 21 height 19
type input "14:00"
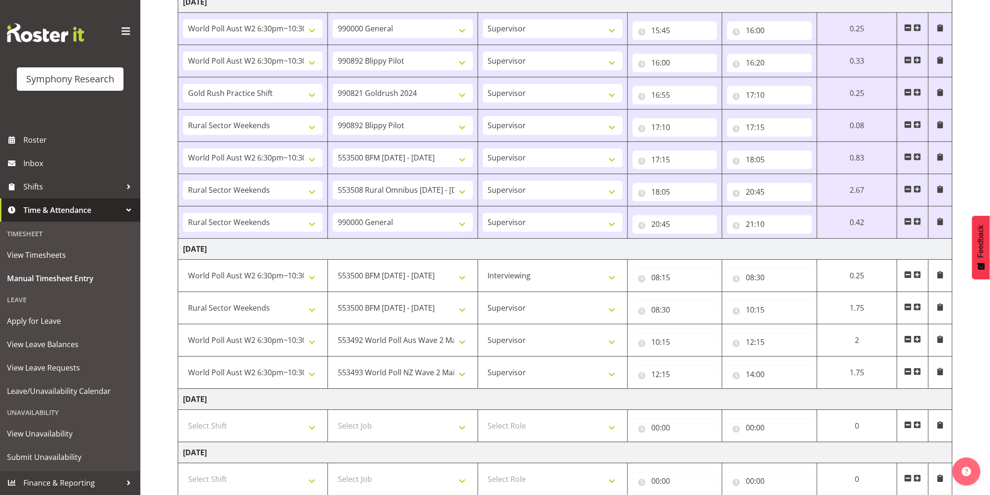
scroll to position [1047, 0]
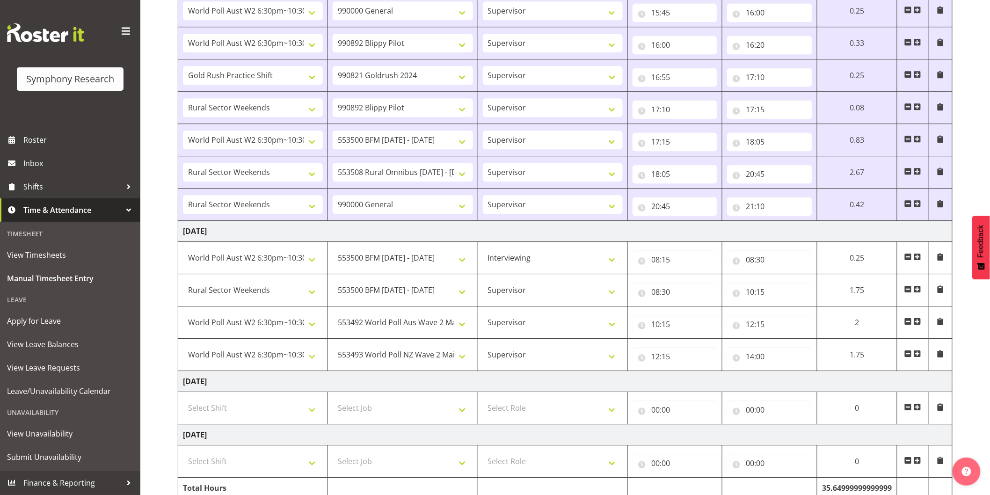
click at [917, 357] on span at bounding box center [917, 353] width 7 height 7
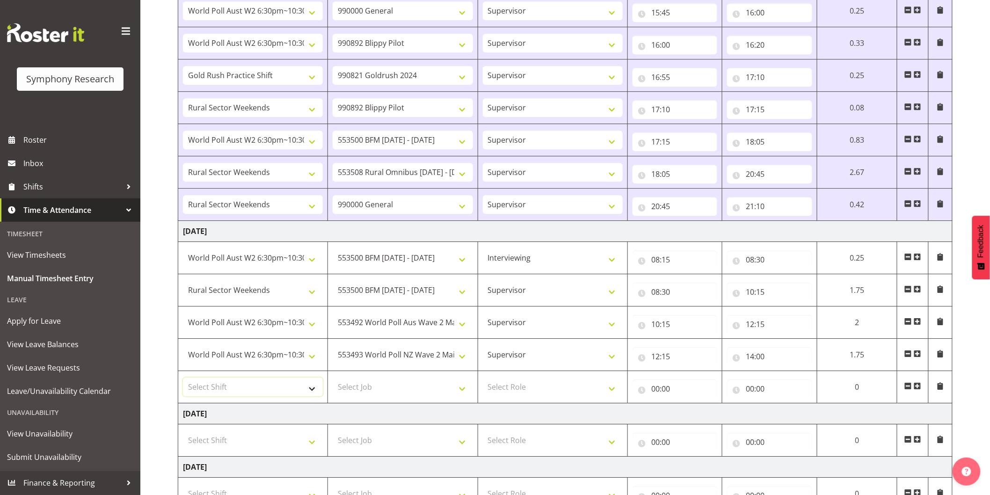
click at [264, 387] on select "Select Shift !!Weekend Residential (Roster IT Shift Label) *Business 9/10am ~ 4…" at bounding box center [253, 387] width 140 height 19
select select "81299"
click at [183, 379] on select "Select Shift !!Weekend Residential (Roster IT Shift Label) *Business 9/10am ~ 4…" at bounding box center [253, 387] width 140 height 19
click at [359, 392] on select "Select Job 550060 IF Admin 553492 World Poll Aus Wave 2 Main 2025 553493 World …" at bounding box center [403, 387] width 140 height 19
select select "9426"
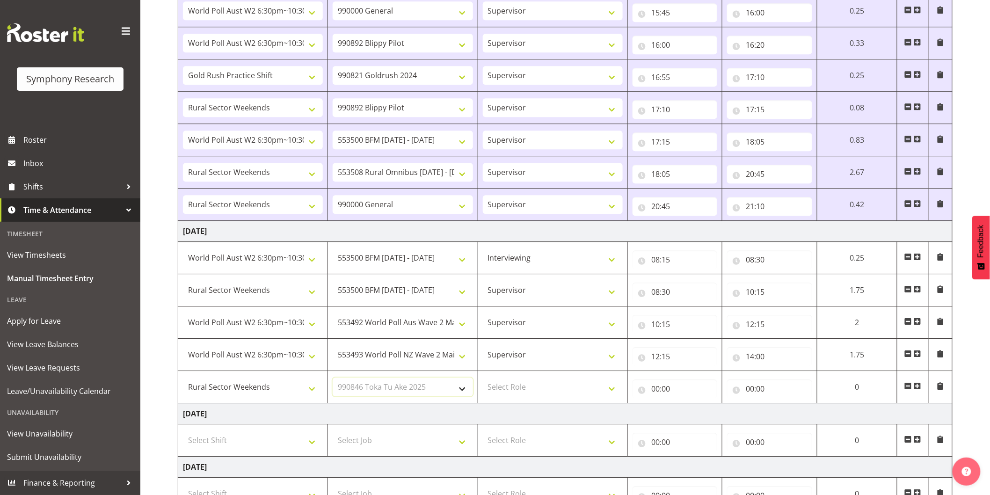
click at [333, 379] on select "Select Job 550060 IF Admin 553492 World Poll Aus Wave 2 Main 2025 553493 World …" at bounding box center [403, 387] width 140 height 19
drag, startPoint x: 512, startPoint y: 385, endPoint x: 515, endPoint y: 392, distance: 7.0
click at [512, 385] on select "Select Role Interviewing Briefing Supervisor" at bounding box center [553, 387] width 140 height 19
select select "45"
click at [483, 379] on select "Select Role Interviewing Briefing Supervisor" at bounding box center [553, 387] width 140 height 19
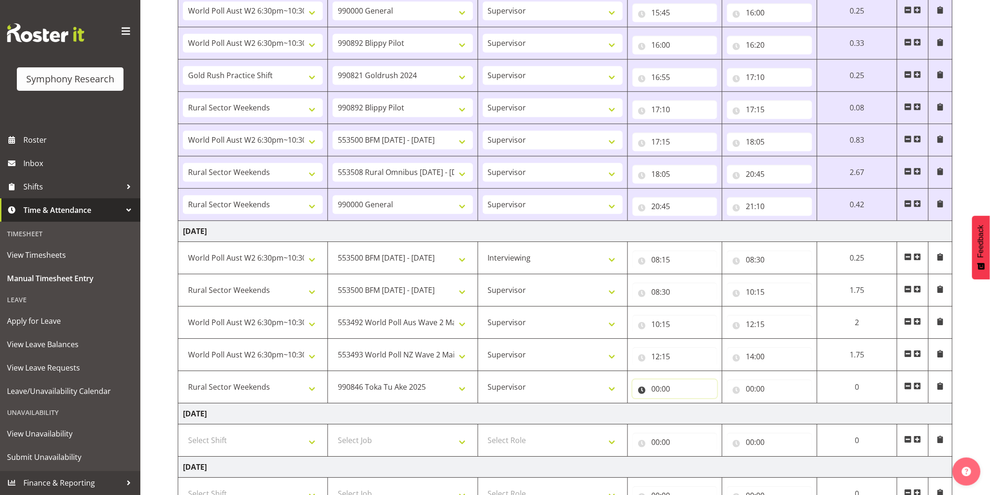
click at [657, 392] on input "00:00" at bounding box center [674, 388] width 85 height 19
click at [691, 414] on select "00 01 02 03 04 05 06 07 08 09 10 11 12 13 14 15 16 17 18 19 20 21 22 23" at bounding box center [696, 413] width 21 height 19
select select "14"
click at [686, 406] on select "00 01 02 03 04 05 06 07 08 09 10 11 12 13 14 15 16 17 18 19 20 21 22 23" at bounding box center [696, 413] width 21 height 19
type input "14:00"
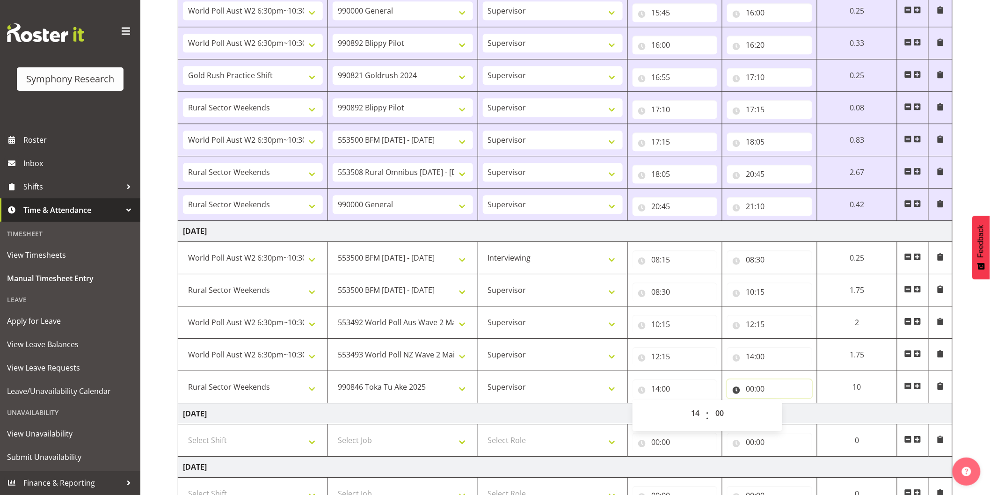
click at [747, 390] on input "00:00" at bounding box center [769, 388] width 85 height 19
click at [785, 414] on select "00 01 02 03 04 05 06 07 08 09 10 11 12 13 14 15 16 17 18 19 20 21 22 23" at bounding box center [790, 413] width 21 height 19
select select "14"
click at [780, 406] on select "00 01 02 03 04 05 06 07 08 09 10 11 12 13 14 15 16 17 18 19 20 21 22 23" at bounding box center [790, 413] width 21 height 19
type input "14:00"
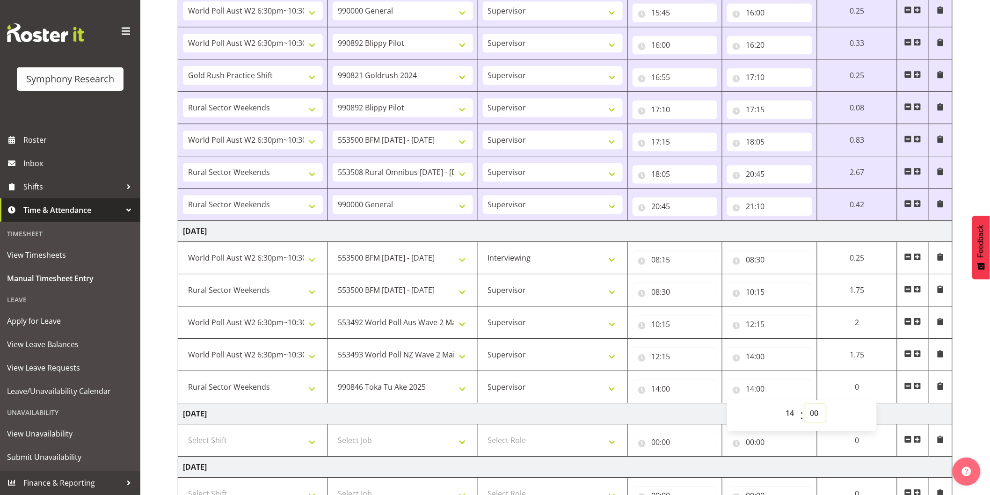
click at [812, 416] on select "00 01 02 03 04 05 06 07 08 09 10 11 12 13 14 15 16 17 18 19 20 21 22 23 24 25 2…" at bounding box center [815, 413] width 21 height 19
select select "30"
click at [805, 406] on select "00 01 02 03 04 05 06 07 08 09 10 11 12 13 14 15 16 17 18 19 20 21 22 23 24 25 2…" at bounding box center [815, 413] width 21 height 19
type input "14:30"
click at [918, 388] on span at bounding box center [917, 385] width 7 height 7
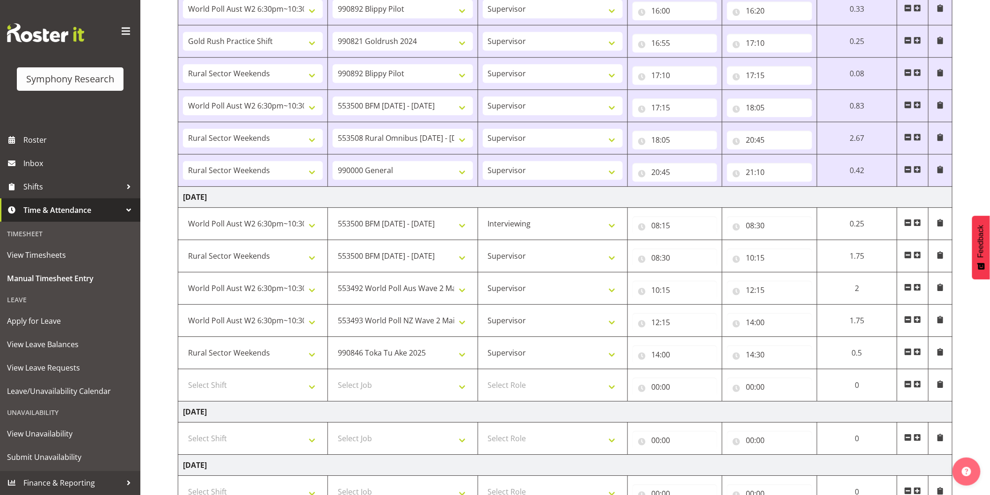
scroll to position [1099, 0]
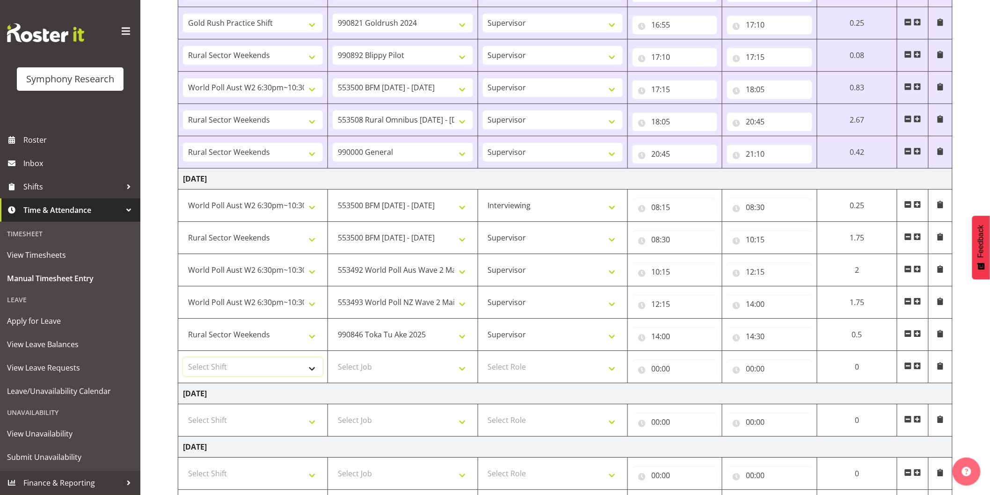
click at [245, 368] on select "Select Shift !!Weekend Residential (Roster IT Shift Label) *Business 9/10am ~ 4…" at bounding box center [253, 366] width 140 height 19
select select "56692"
click at [183, 360] on select "Select Shift !!Weekend Residential (Roster IT Shift Label) *Business 9/10am ~ 4…" at bounding box center [253, 366] width 140 height 19
click at [354, 363] on select "Select Job 550060 IF Admin 553492 World Poll Aus Wave 2 Main 2025 553493 World …" at bounding box center [403, 366] width 140 height 19
select select "9636"
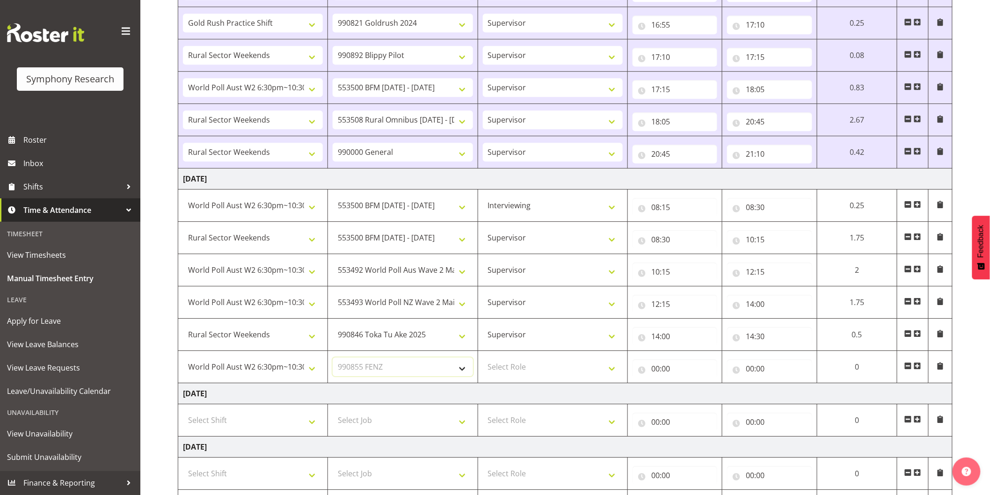
click at [333, 360] on select "Select Job 550060 IF Admin 553492 World Poll Aus Wave 2 Main 2025 553493 World …" at bounding box center [403, 366] width 140 height 19
click at [509, 366] on select "Select Role Interviewing Briefing Supervisor" at bounding box center [553, 366] width 140 height 19
select select "45"
click at [483, 360] on select "Select Role Interviewing Briefing Supervisor" at bounding box center [553, 366] width 140 height 19
click at [654, 373] on input "00:00" at bounding box center [674, 368] width 85 height 19
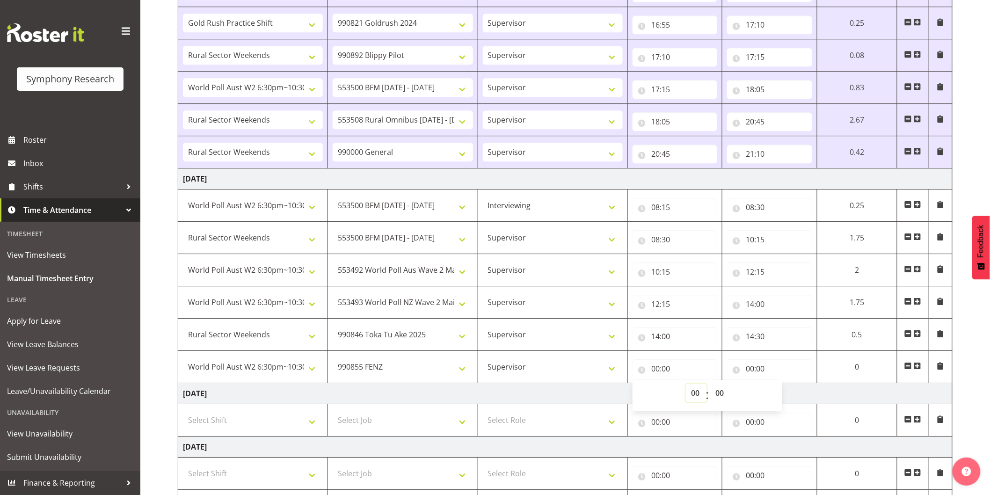
click at [691, 396] on select "00 01 02 03 04 05 06 07 08 09 10 11 12 13 14 15 16 17 18 19 20 21 22 23" at bounding box center [696, 393] width 21 height 19
select select "14"
click at [686, 386] on select "00 01 02 03 04 05 06 07 08 09 10 11 12 13 14 15 16 17 18 19 20 21 22 23" at bounding box center [696, 393] width 21 height 19
type input "14:00"
click at [718, 395] on select "00 01 02 03 04 05 06 07 08 09 10 11 12 13 14 15 16 17 18 19 20 21 22 23 24 25 2…" at bounding box center [720, 393] width 21 height 19
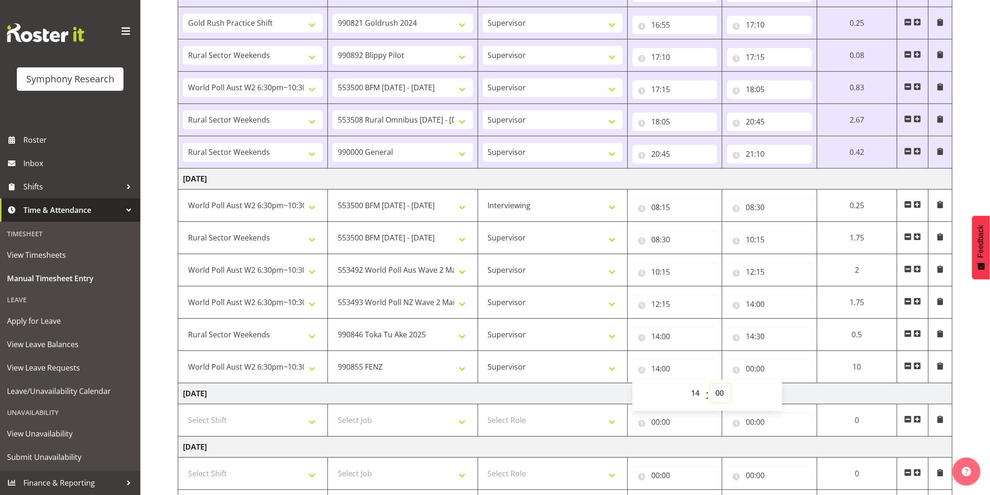
select select "30"
click at [710, 386] on select "00 01 02 03 04 05 06 07 08 09 10 11 12 13 14 15 16 17 18 19 20 21 22 23 24 25 2…" at bounding box center [720, 393] width 21 height 19
type input "14:30"
click at [749, 373] on input "00:00" at bounding box center [769, 368] width 85 height 19
drag, startPoint x: 784, startPoint y: 398, endPoint x: 778, endPoint y: 400, distance: 5.5
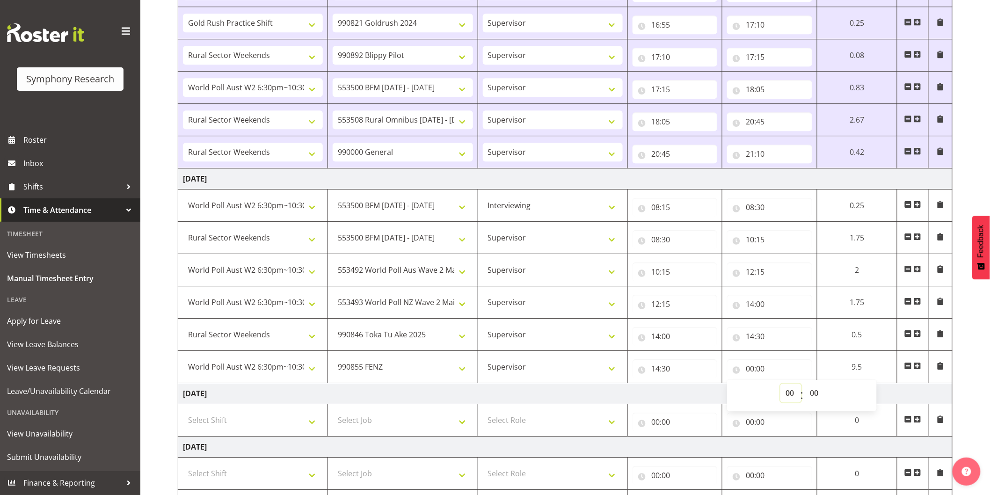
click at [784, 398] on select "00 01 02 03 04 05 06 07 08 09 10 11 12 13 14 15 16 17 18 19 20 21 22 23" at bounding box center [790, 393] width 21 height 19
select select "15"
click at [780, 386] on select "00 01 02 03 04 05 06 07 08 09 10 11 12 13 14 15 16 17 18 19 20 21 22 23" at bounding box center [790, 393] width 21 height 19
type input "15:00"
click at [815, 394] on select "00 01 02 03 04 05 06 07 08 09 10 11 12 13 14 15 16 17 18 19 20 21 22 23 24 25 2…" at bounding box center [815, 393] width 21 height 19
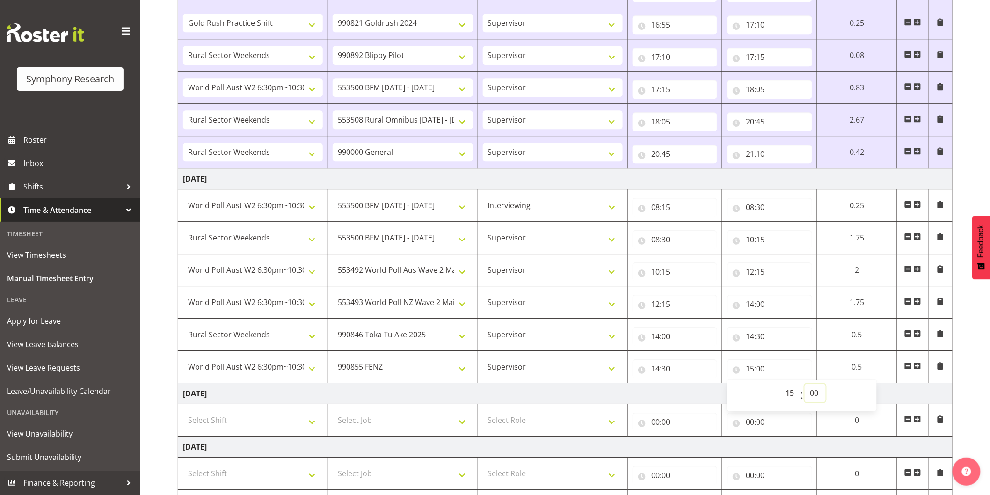
select select "15"
click at [805, 386] on select "00 01 02 03 04 05 06 07 08 09 10 11 12 13 14 15 16 17 18 19 20 21 22 23 24 25 2…" at bounding box center [815, 393] width 21 height 19
type input "15:15"
click at [917, 369] on span at bounding box center [917, 365] width 7 height 7
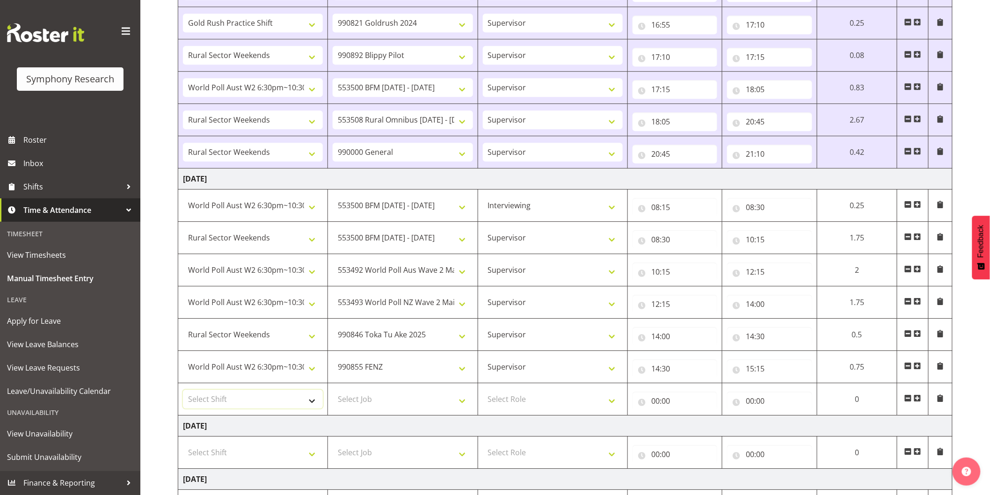
click at [228, 396] on select "Select Shift !!Weekend Residential (Roster IT Shift Label) *Business 9/10am ~ 4…" at bounding box center [253, 399] width 140 height 19
select select "56692"
click at [183, 392] on select "Select Shift !!Weekend Residential (Roster IT Shift Label) *Business 9/10am ~ 4…" at bounding box center [253, 399] width 140 height 19
click at [390, 400] on select "Select Job 550060 IF Admin 553492 World Poll Aus Wave 2 Main 2025 553493 World …" at bounding box center [403, 399] width 140 height 19
select select "10549"
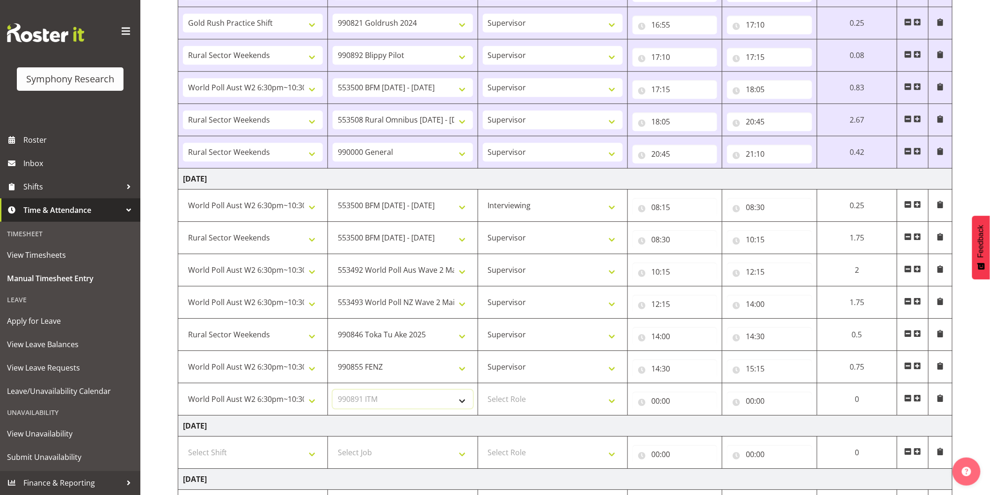
click at [333, 392] on select "Select Job 550060 IF Admin 553492 World Poll Aus Wave 2 Main 2025 553493 World …" at bounding box center [403, 399] width 140 height 19
click at [525, 402] on select "Select Role Interviewing Briefing Supervisor" at bounding box center [553, 399] width 140 height 19
select select "45"
click at [483, 392] on select "Select Role Interviewing Briefing Supervisor" at bounding box center [553, 399] width 140 height 19
click at [658, 403] on input "00:00" at bounding box center [674, 401] width 85 height 19
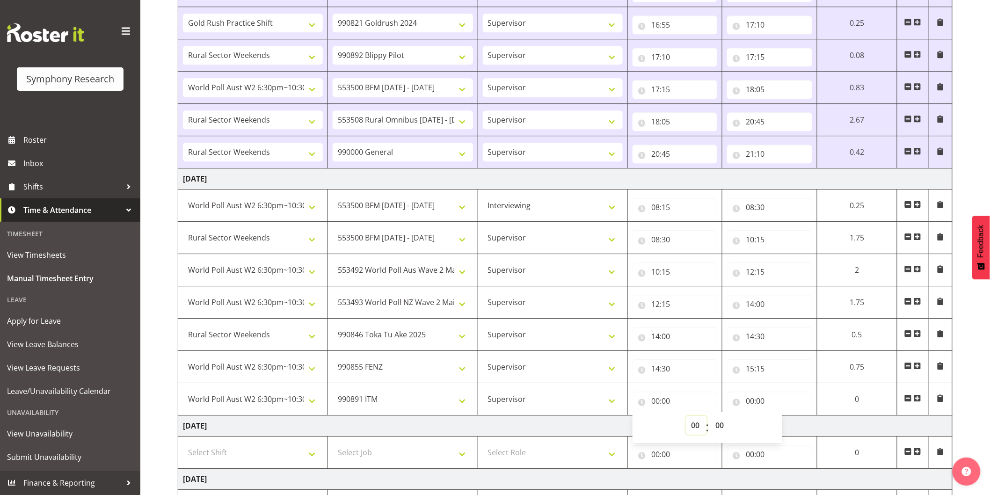
click at [691, 423] on select "00 01 02 03 04 05 06 07 08 09 10 11 12 13 14 15 16 17 18 19 20 21 22 23" at bounding box center [696, 425] width 21 height 19
select select "15"
click at [686, 418] on select "00 01 02 03 04 05 06 07 08 09 10 11 12 13 14 15 16 17 18 19 20 21 22 23" at bounding box center [696, 425] width 21 height 19
type input "15:00"
click at [717, 431] on select "00 01 02 03 04 05 06 07 08 09 10 11 12 13 14 15 16 17 18 19 20 21 22 23 24 25 2…" at bounding box center [720, 425] width 21 height 19
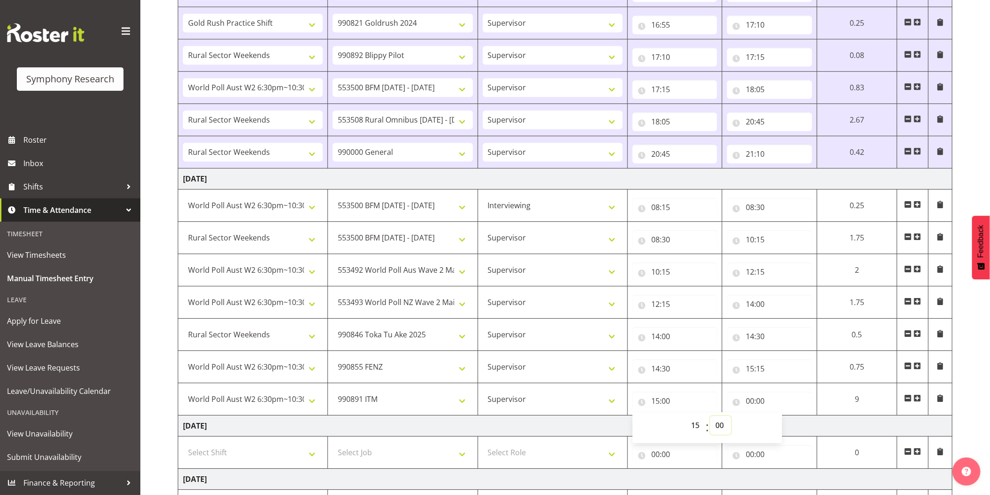
select select "15"
click at [710, 418] on select "00 01 02 03 04 05 06 07 08 09 10 11 12 13 14 15 16 17 18 19 20 21 22 23 24 25 2…" at bounding box center [720, 425] width 21 height 19
type input "15:15"
click at [750, 405] on input "00:00" at bounding box center [769, 401] width 85 height 19
click at [784, 429] on select "00 01 02 03 04 05 06 07 08 09 10 11 12 13 14 15 16 17 18 19 20 21 22 23" at bounding box center [790, 425] width 21 height 19
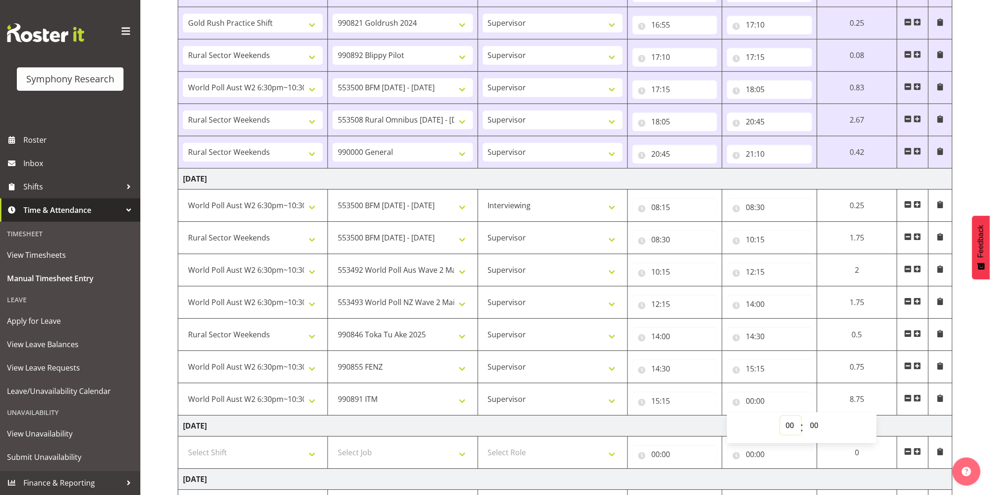
select select "16"
click at [780, 418] on select "00 01 02 03 04 05 06 07 08 09 10 11 12 13 14 15 16 17 18 19 20 21 22 23" at bounding box center [790, 425] width 21 height 19
type input "16:00"
click at [813, 429] on select "00 01 02 03 04 05 06 07 08 09 10 11 12 13 14 15 16 17 18 19 20 21 22 23 24 25 2…" at bounding box center [815, 425] width 21 height 19
select select "30"
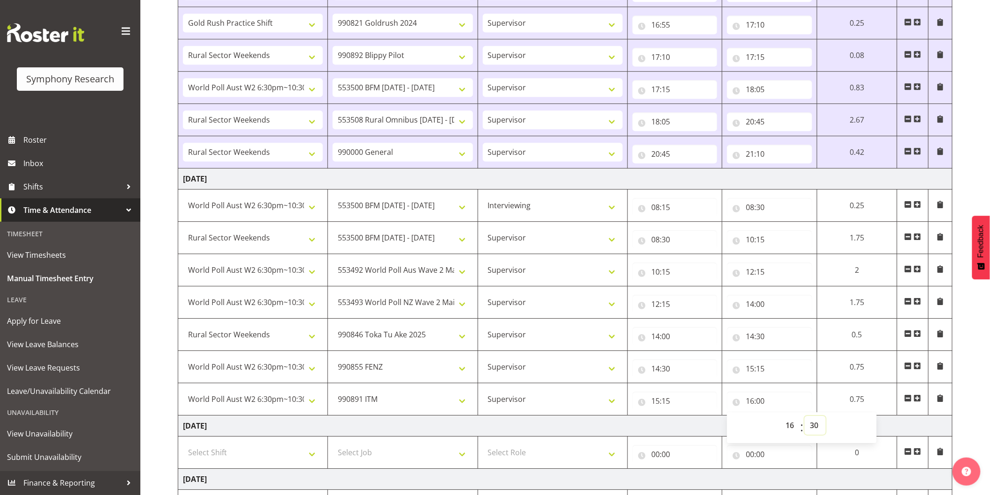
click at [805, 418] on select "00 01 02 03 04 05 06 07 08 09 10 11 12 13 14 15 16 17 18 19 20 21 22 23 24 25 2…" at bounding box center [815, 425] width 21 height 19
type input "16:30"
click at [915, 399] on span at bounding box center [917, 397] width 7 height 7
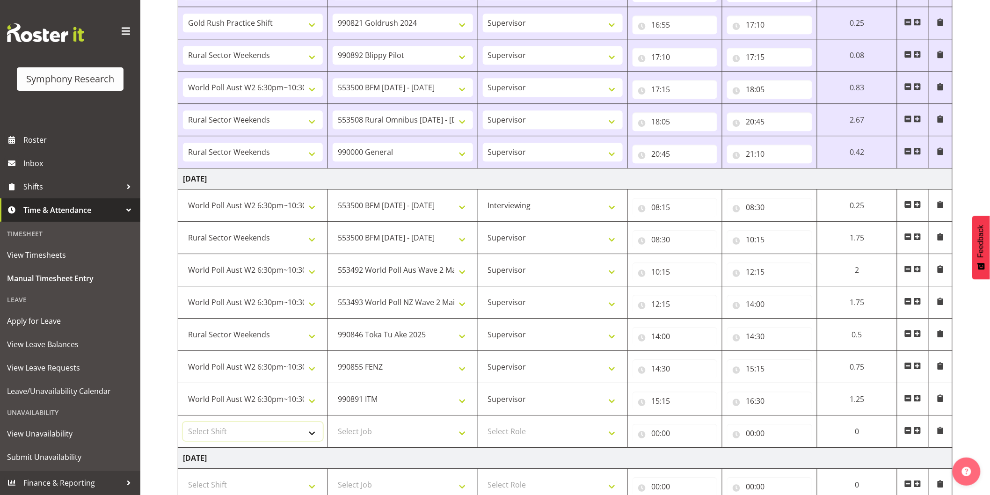
click at [262, 434] on select "Select Shift !!Weekend Residential (Roster IT Shift Label) *Business 9/10am ~ 4…" at bounding box center [253, 431] width 140 height 19
select select "56692"
click at [183, 424] on select "Select Shift !!Weekend Residential (Roster IT Shift Label) *Business 9/10am ~ 4…" at bounding box center [253, 431] width 140 height 19
click at [354, 424] on select "Select Job 550060 IF Admin 553492 World Poll Aus Wave 2 Main 2025 553493 World …" at bounding box center [403, 431] width 140 height 19
select select "10576"
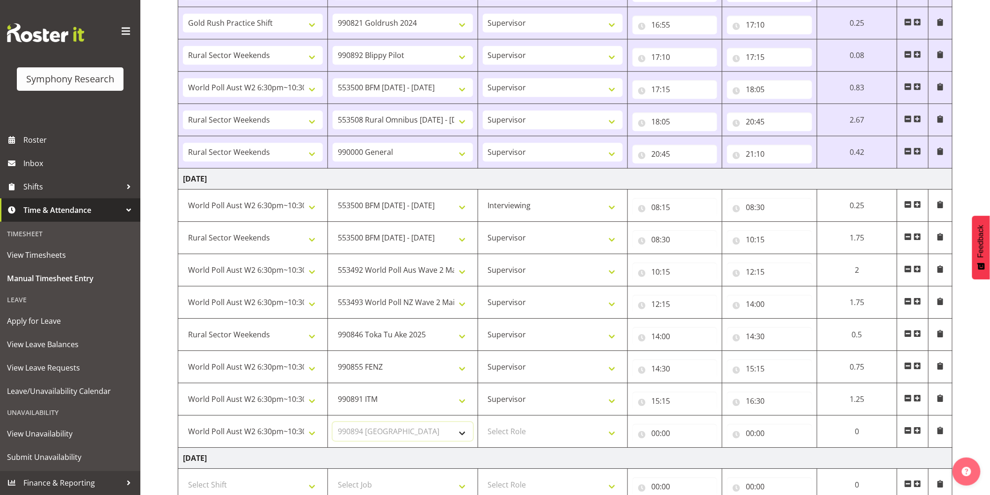
click at [333, 424] on select "Select Job 550060 IF Admin 553492 World Poll Aus Wave 2 Main 2025 553493 World …" at bounding box center [403, 431] width 140 height 19
click at [516, 431] on select "Select Role Interviewing Briefing Supervisor" at bounding box center [553, 431] width 140 height 19
select select "45"
click at [483, 424] on select "Select Role Interviewing Briefing Supervisor" at bounding box center [553, 431] width 140 height 19
click at [658, 436] on input "00:00" at bounding box center [674, 433] width 85 height 19
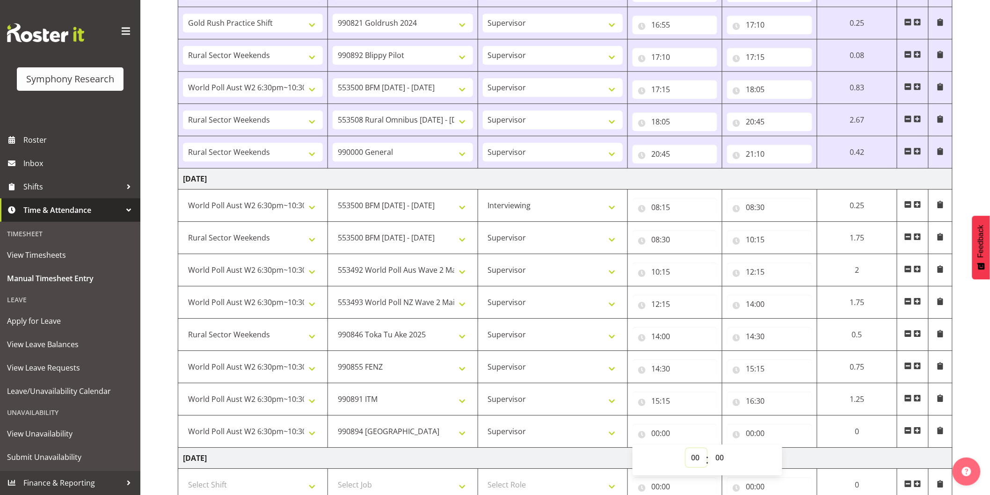
click at [690, 457] on select "00 01 02 03 04 05 06 07 08 09 10 11 12 13 14 15 16 17 18 19 20 21 22 23" at bounding box center [696, 457] width 21 height 19
select select "16"
click at [686, 451] on select "00 01 02 03 04 05 06 07 08 09 10 11 12 13 14 15 16 17 18 19 20 21 22 23" at bounding box center [696, 457] width 21 height 19
type input "16:00"
click at [720, 457] on select "00 01 02 03 04 05 06 07 08 09 10 11 12 13 14 15 16 17 18 19 20 21 22 23 24 25 2…" at bounding box center [720, 457] width 21 height 19
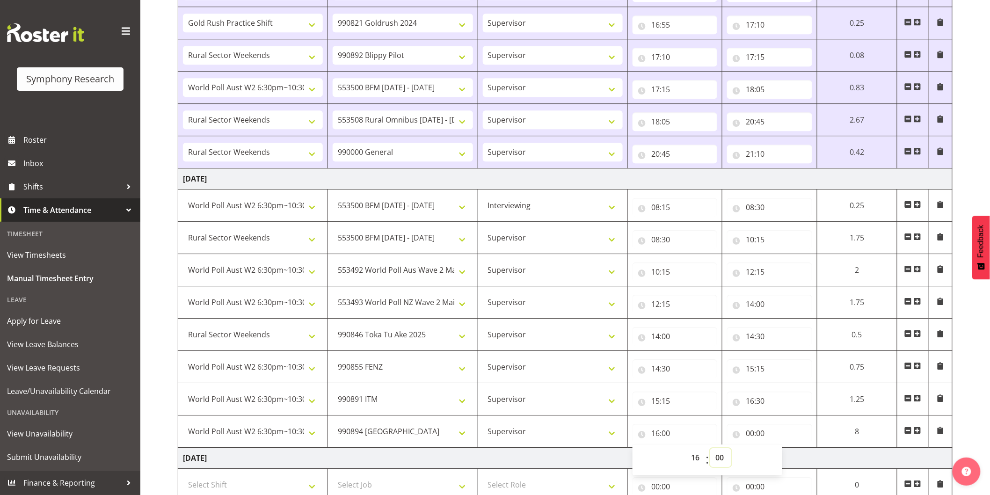
select select "30"
click at [710, 451] on select "00 01 02 03 04 05 06 07 08 09 10 11 12 13 14 15 16 17 18 19 20 21 22 23 24 25 2…" at bounding box center [720, 457] width 21 height 19
type input "16:30"
click at [749, 436] on input "00:00" at bounding box center [769, 433] width 85 height 19
click at [788, 459] on select "00 01 02 03 04 05 06 07 08 09 10 11 12 13 14 15 16 17 18 19 20 21 22 23" at bounding box center [790, 457] width 21 height 19
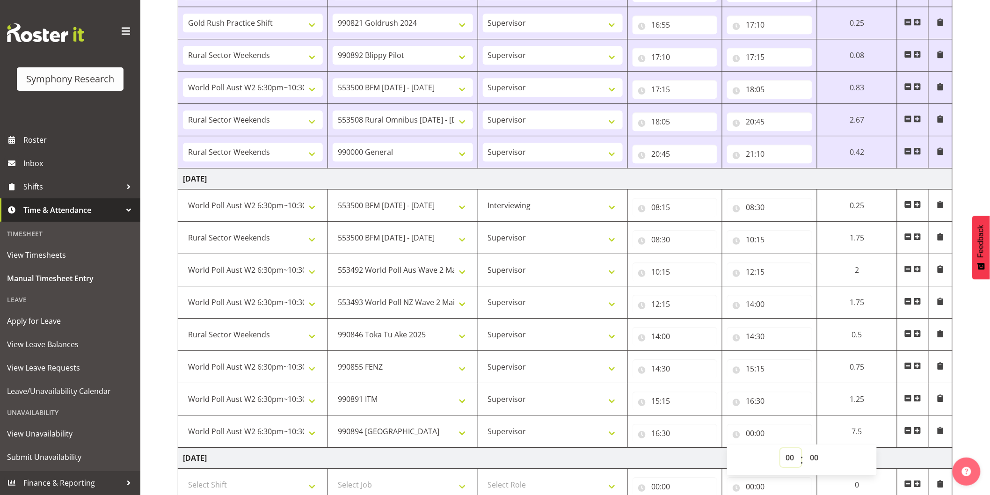
select select "18"
click at [780, 451] on select "00 01 02 03 04 05 06 07 08 09 10 11 12 13 14 15 16 17 18 19 20 21 22 23" at bounding box center [790, 457] width 21 height 19
type input "18:00"
click at [819, 456] on select "00 01 02 03 04 05 06 07 08 09 10 11 12 13 14 15 16 17 18 19 20 21 22 23 24 25 2…" at bounding box center [815, 457] width 21 height 19
select select "45"
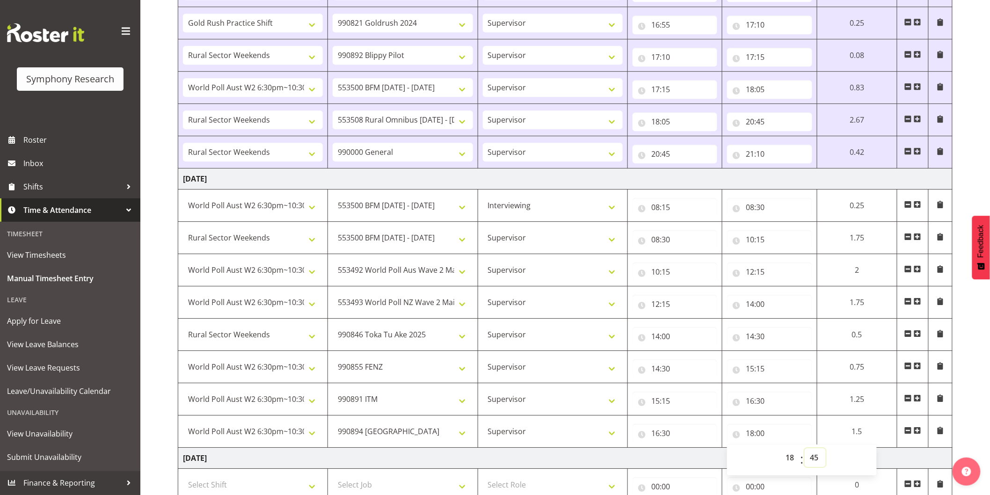
click at [805, 451] on select "00 01 02 03 04 05 06 07 08 09 10 11 12 13 14 15 16 17 18 19 20 21 22 23 24 25 2…" at bounding box center [815, 457] width 21 height 19
type input "18:45"
click at [917, 433] on span at bounding box center [917, 430] width 7 height 7
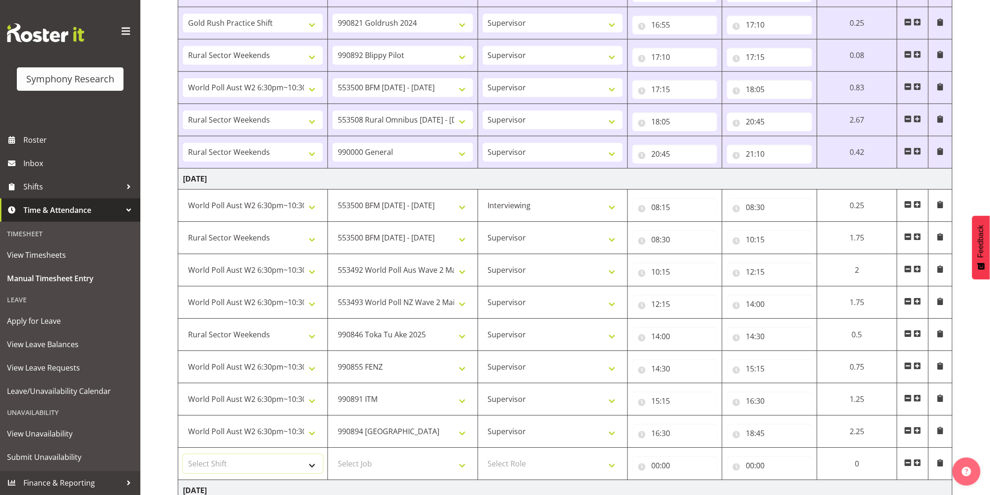
click at [258, 468] on select "Select Shift !!Weekend Residential (Roster IT Shift Label) *Business 9/10am ~ 4…" at bounding box center [253, 463] width 140 height 19
select select "56692"
click at [183, 457] on select "Select Shift !!Weekend Residential (Roster IT Shift Label) *Business 9/10am ~ 4…" at bounding box center [253, 463] width 140 height 19
click at [356, 465] on select "Select Job 550060 IF Admin 553492 World Poll Aus Wave 2 Main 2025 553493 World …" at bounding box center [403, 463] width 140 height 19
select select "10574"
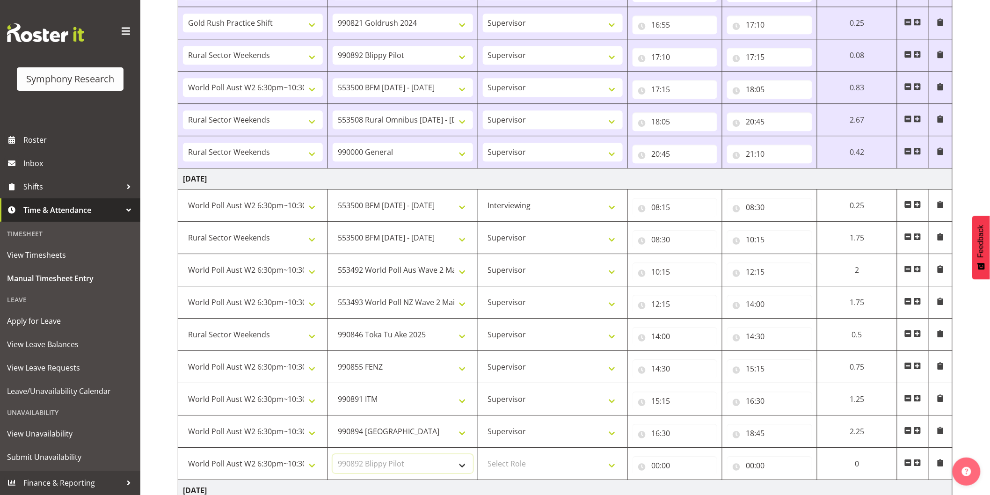
click at [333, 457] on select "Select Job 550060 IF Admin 553492 World Poll Aus Wave 2 Main 2025 553493 World …" at bounding box center [403, 463] width 140 height 19
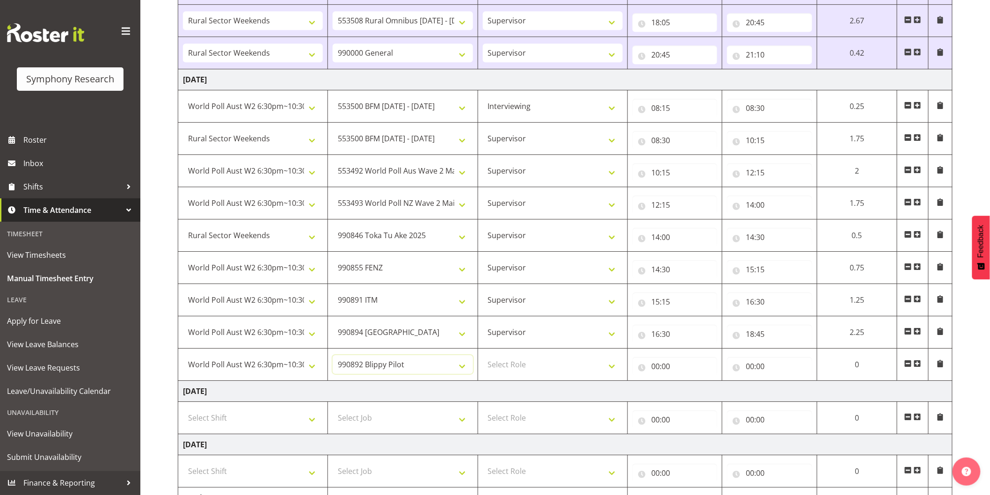
scroll to position [1203, 0]
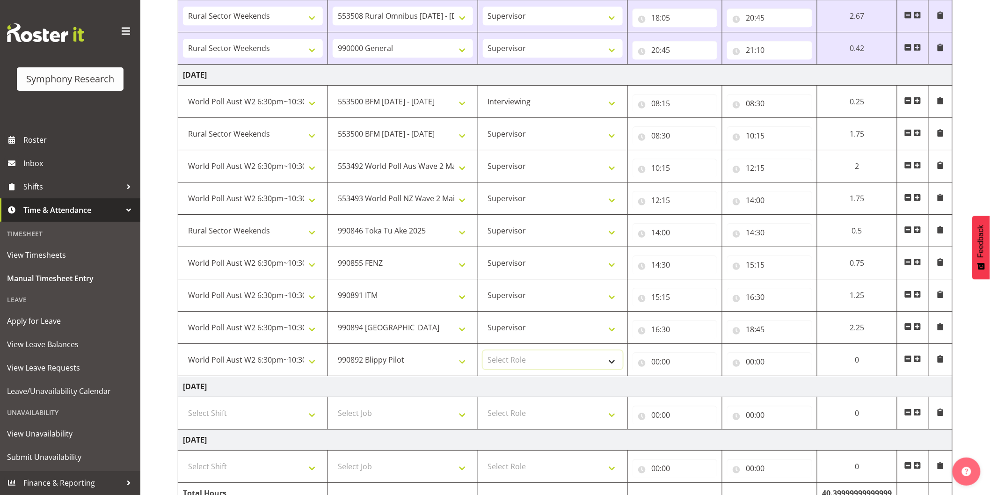
click at [527, 354] on select "Select Role Interviewing Briefing Supervisor" at bounding box center [553, 359] width 140 height 19
select select "45"
click at [483, 353] on select "Select Role Interviewing Briefing Supervisor" at bounding box center [553, 359] width 140 height 19
click at [651, 361] on input "00:00" at bounding box center [674, 361] width 85 height 19
click at [694, 386] on select "00 01 02 03 04 05 06 07 08 09 10 11 12 13 14 15 16 17 18 19 20 21 22 23" at bounding box center [696, 386] width 21 height 19
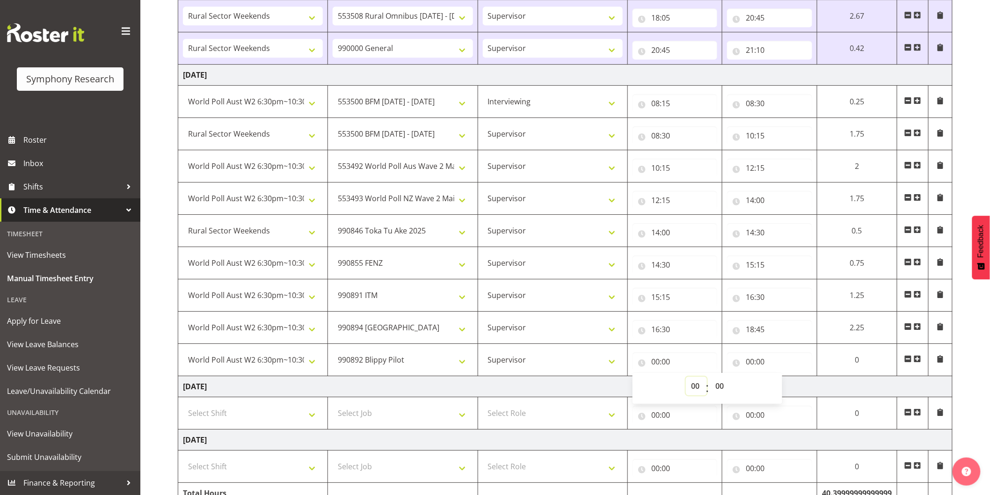
select select "18"
click at [686, 379] on select "00 01 02 03 04 05 06 07 08 09 10 11 12 13 14 15 16 17 18 19 20 21 22 23" at bounding box center [696, 386] width 21 height 19
type input "18:00"
click at [719, 387] on select "00 01 02 03 04 05 06 07 08 09 10 11 12 13 14 15 16 17 18 19 20 21 22 23 24 25 2…" at bounding box center [720, 386] width 21 height 19
select select "45"
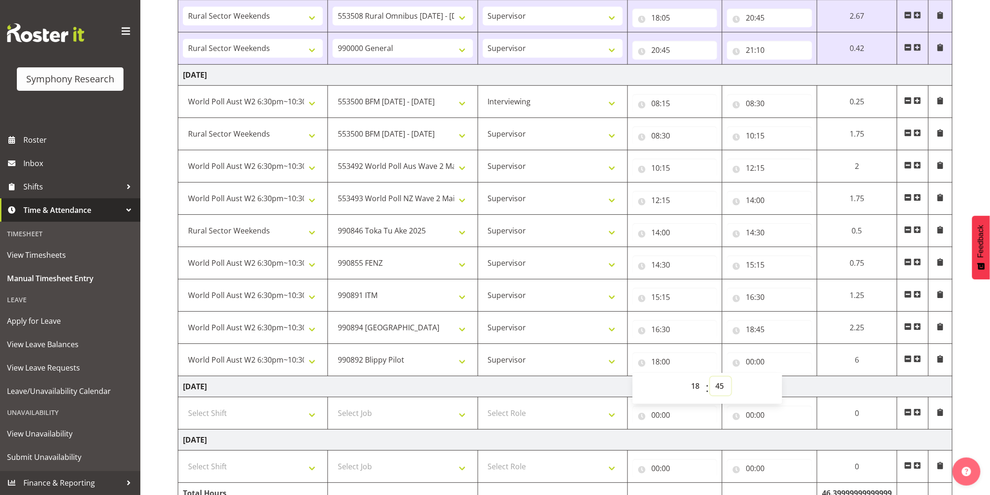
click at [710, 379] on select "00 01 02 03 04 05 06 07 08 09 10 11 12 13 14 15 16 17 18 19 20 21 22 23 24 25 2…" at bounding box center [720, 386] width 21 height 19
type input "18:45"
click at [749, 365] on input "00:00" at bounding box center [769, 361] width 85 height 19
click at [786, 389] on select "00 01 02 03 04 05 06 07 08 09 10 11 12 13 14 15 16 17 18 19 20 21 22 23" at bounding box center [790, 386] width 21 height 19
select select "18"
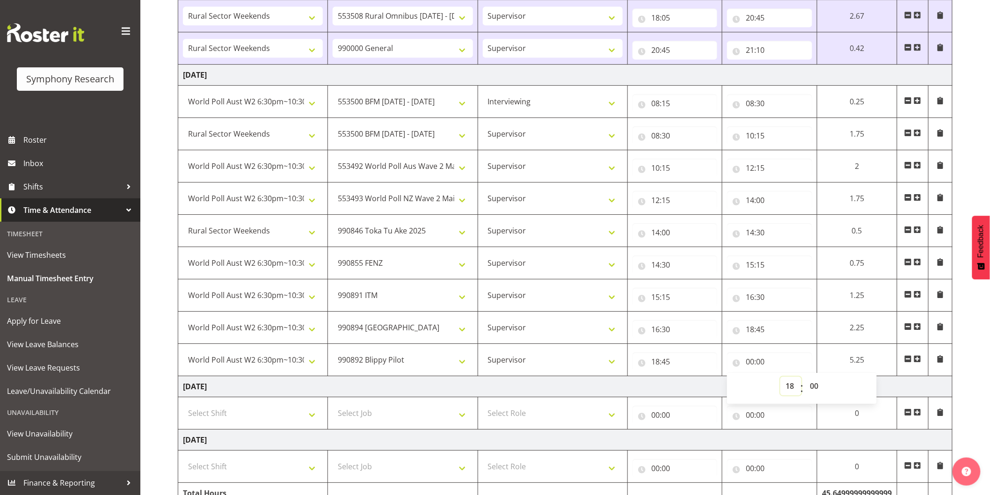
click at [780, 379] on select "00 01 02 03 04 05 06 07 08 09 10 11 12 13 14 15 16 17 18 19 20 21 22 23" at bounding box center [790, 386] width 21 height 19
type input "18:00"
click at [814, 392] on select "00 01 02 03 04 05 06 07 08 09 10 11 12 13 14 15 16 17 18 19 20 21 22 23 24 25 2…" at bounding box center [815, 386] width 21 height 19
select select "55"
click at [805, 379] on select "00 01 02 03 04 05 06 07 08 09 10 11 12 13 14 15 16 17 18 19 20 21 22 23 24 25 2…" at bounding box center [815, 386] width 21 height 19
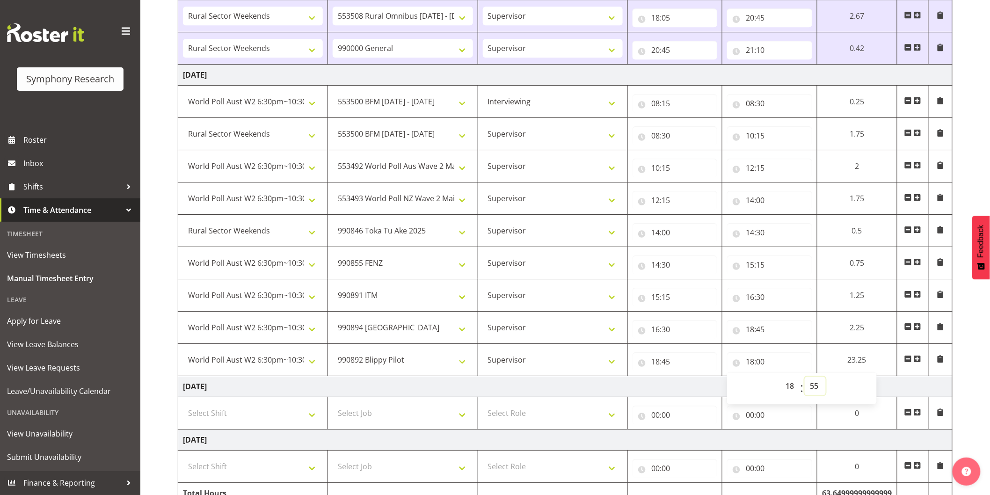
type input "18:55"
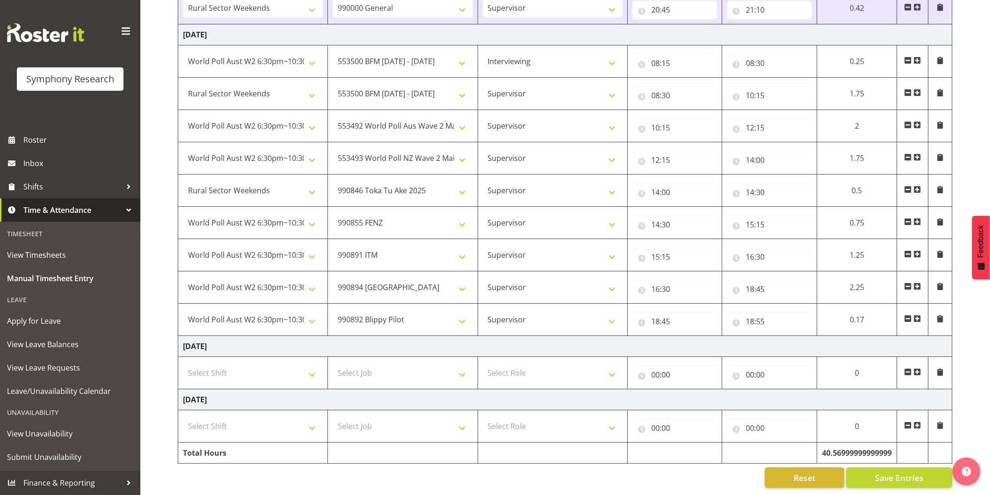
scroll to position [1254, 0]
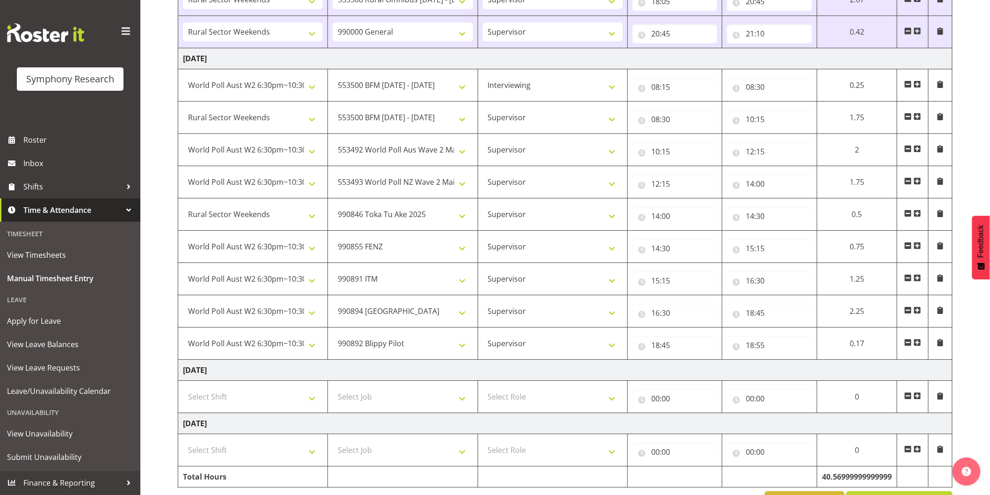
scroll to position [1201, 0]
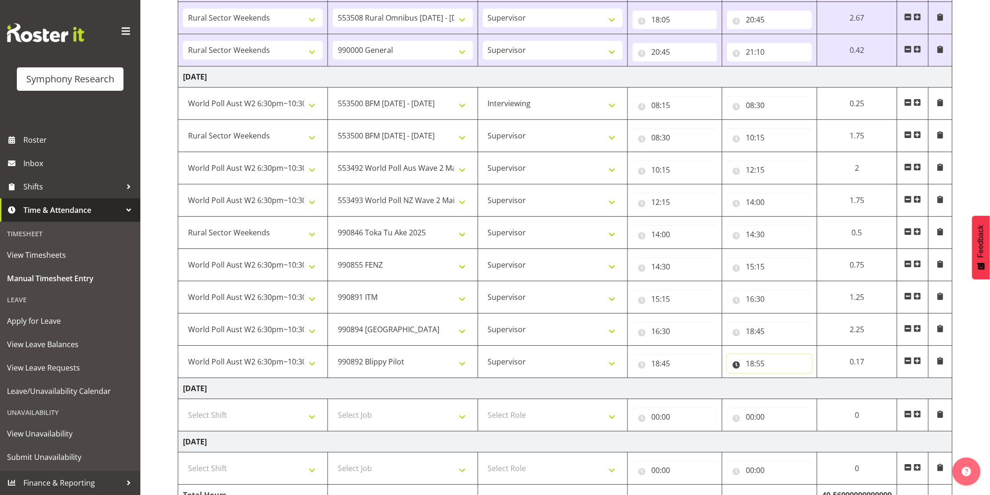
click at [764, 362] on input "18:55" at bounding box center [769, 363] width 85 height 19
click at [819, 391] on select "00 01 02 03 04 05 06 07 08 09 10 11 12 13 14 15 16 17 18 19 20 21 22 23 24 25 2…" at bounding box center [815, 387] width 21 height 19
select select "50"
click at [805, 380] on select "00 01 02 03 04 05 06 07 08 09 10 11 12 13 14 15 16 17 18 19 20 21 22 23 24 25 2…" at bounding box center [815, 387] width 21 height 19
type input "18:50"
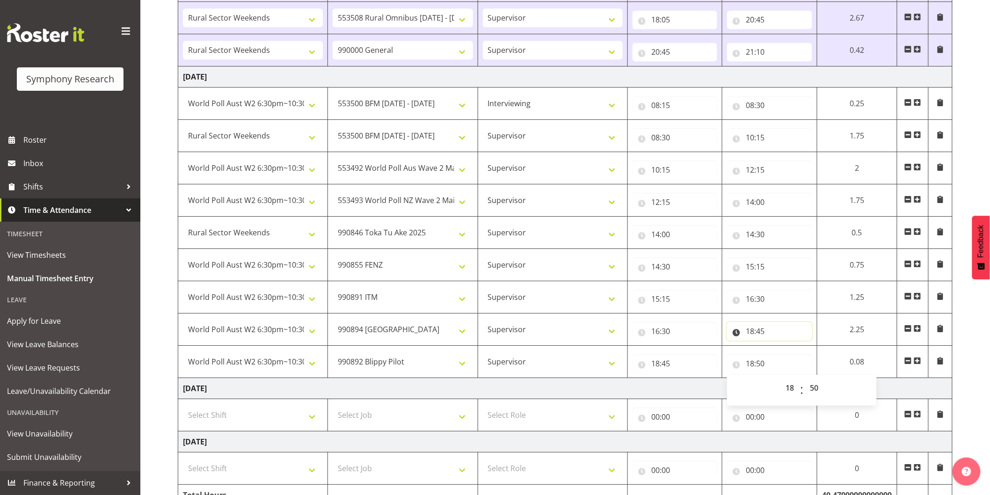
click at [751, 335] on input "18:45" at bounding box center [769, 331] width 85 height 19
click at [812, 356] on select "00 01 02 03 04 05 06 07 08 09 10 11 12 13 14 15 16 17 18 19 20 21 22 23 24 25 2…" at bounding box center [815, 355] width 21 height 19
select select "18"
click at [805, 348] on select "00 01 02 03 04 05 06 07 08 09 10 11 12 13 14 15 16 17 18 19 20 21 22 23 24 25 2…" at bounding box center [815, 355] width 21 height 19
type input "18:18"
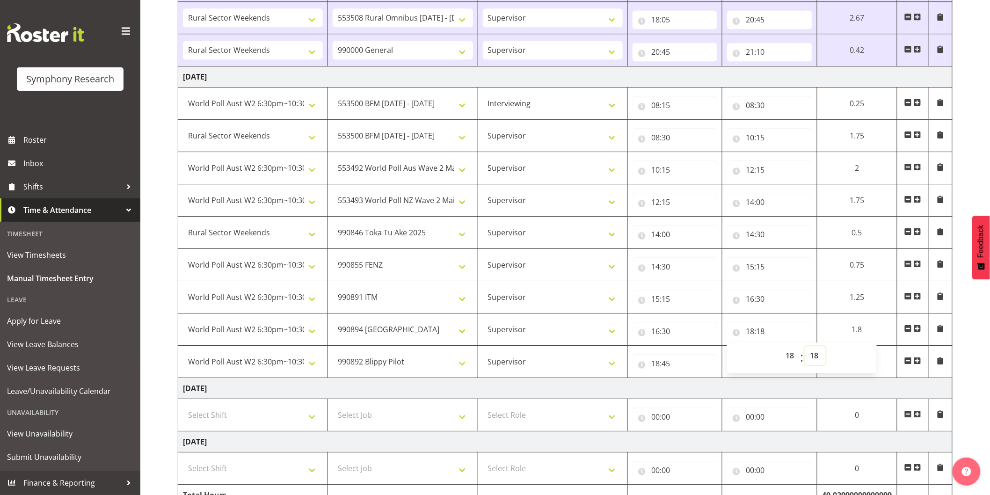
click at [817, 353] on select "00 01 02 03 04 05 06 07 08 09 10 11 12 13 14 15 16 17 18 19 20 21 22 23 24 25 2…" at bounding box center [815, 355] width 21 height 19
select select "0"
click at [805, 348] on select "00 01 02 03 04 05 06 07 08 09 10 11 12 13 14 15 16 17 18 19 20 21 22 23 24 25 2…" at bounding box center [815, 355] width 21 height 19
click at [760, 334] on input "18:00" at bounding box center [769, 331] width 85 height 19
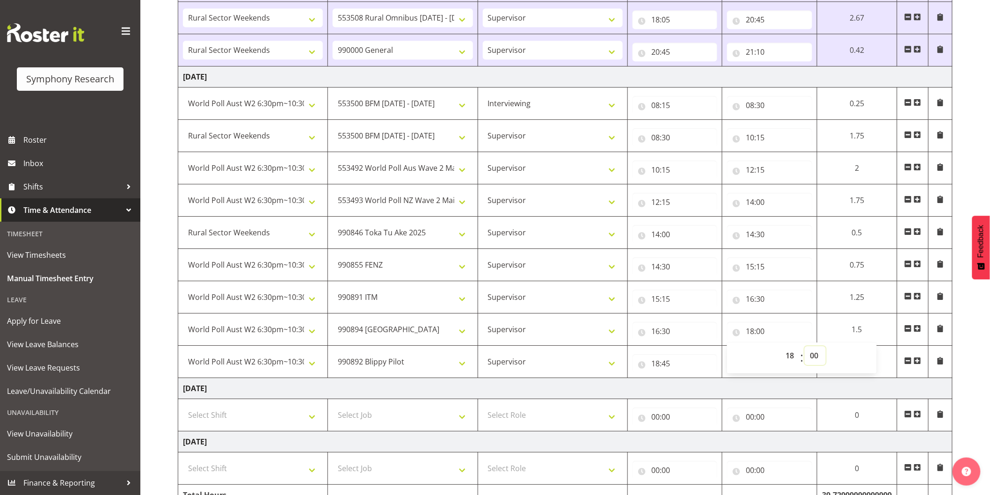
click at [812, 359] on select "00 01 02 03 04 05 06 07 08 09 10 11 12 13 14 15 16 17 18 19 20 21 22 23 24 25 2…" at bounding box center [815, 355] width 21 height 19
click at [805, 348] on select "00 01 02 03 04 05 06 07 08 09 10 11 12 13 14 15 16 17 18 19 20 21 22 23 24 25 2…" at bounding box center [815, 355] width 21 height 19
click at [669, 366] on input "18:45" at bounding box center [674, 363] width 85 height 19
click at [719, 392] on select "00 01 02 03 04 05 06 07 08 09 10 11 12 13 14 15 16 17 18 19 20 21 22 23 24 25 2…" at bounding box center [720, 387] width 21 height 19
click at [710, 380] on select "00 01 02 03 04 05 06 07 08 09 10 11 12 13 14 15 16 17 18 19 20 21 22 23 24 25 2…" at bounding box center [720, 387] width 21 height 19
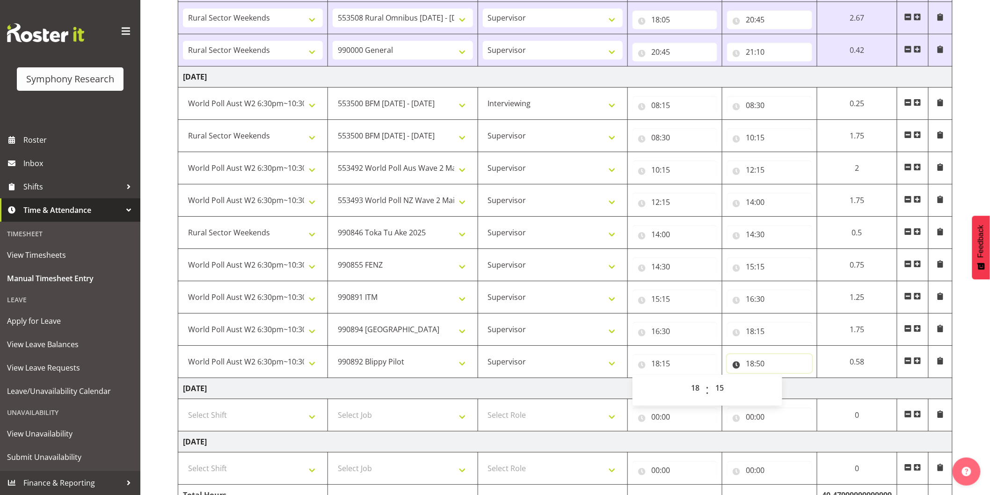
click at [759, 366] on input "18:50" at bounding box center [769, 363] width 85 height 19
click at [819, 393] on select "00 01 02 03 04 05 06 07 08 09 10 11 12 13 14 15 16 17 18 19 20 21 22 23 24 25 2…" at bounding box center [815, 387] width 21 height 19
click at [805, 380] on select "00 01 02 03 04 05 06 07 08 09 10 11 12 13 14 15 16 17 18 19 20 21 22 23 24 25 2…" at bounding box center [815, 387] width 21 height 19
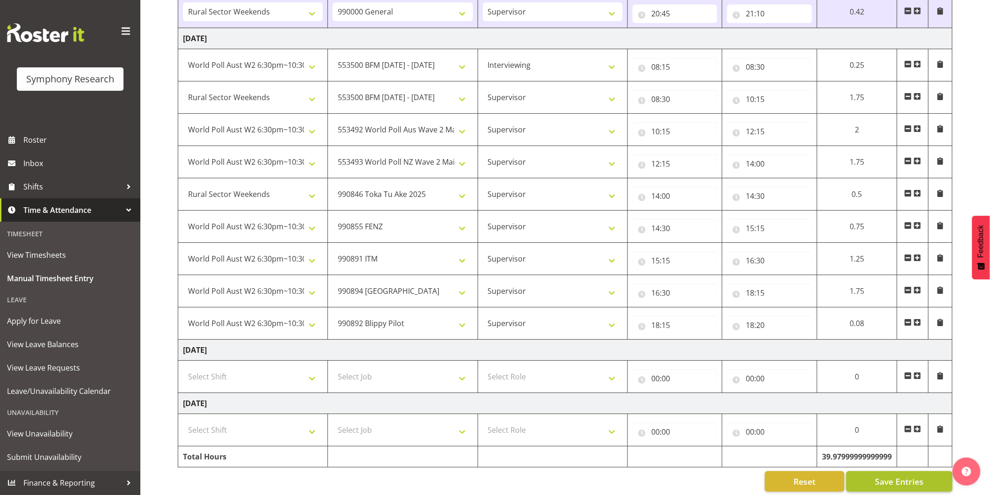
scroll to position [1254, 0]
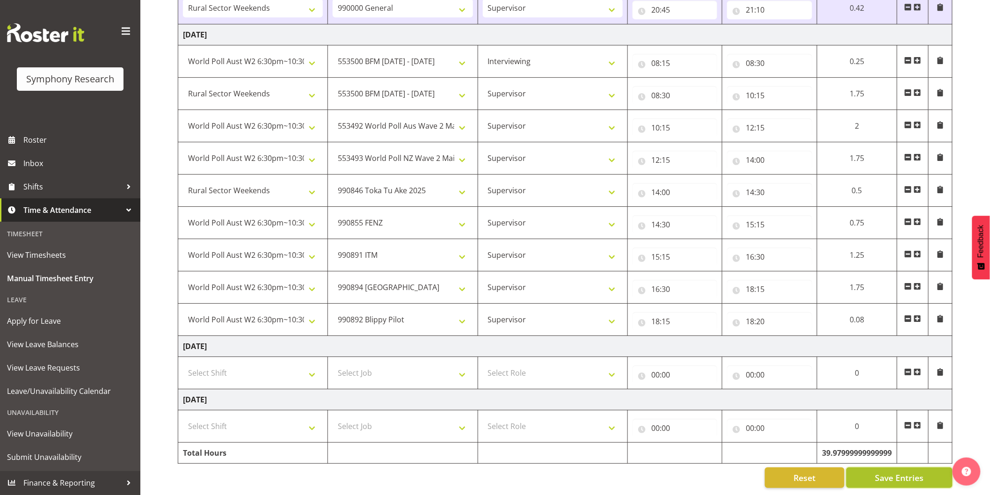
click at [903, 474] on span "Save Entries" at bounding box center [899, 478] width 49 height 12
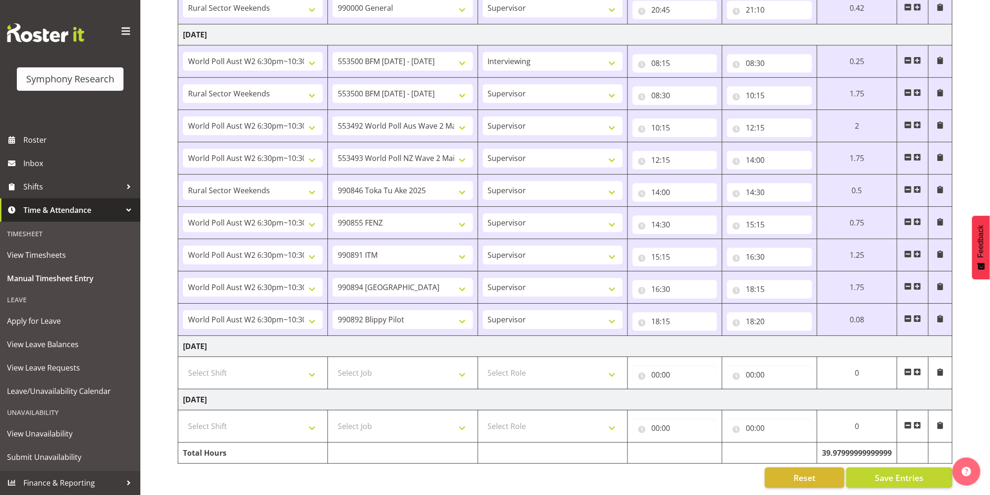
click at [918, 315] on span at bounding box center [917, 318] width 7 height 7
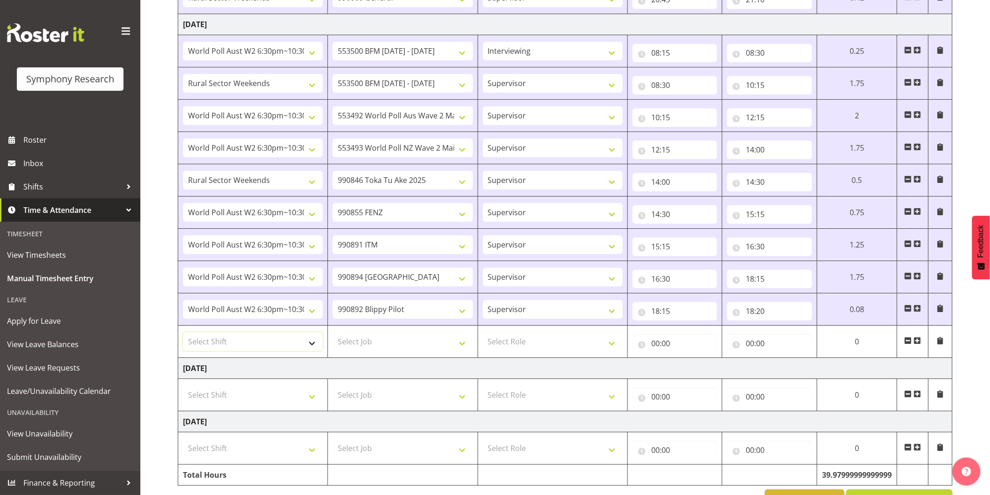
click at [241, 349] on select "Select Shift !!Weekend Residential (Roster IT Shift Label) *Business 9/10am ~ 4…" at bounding box center [253, 341] width 140 height 19
click at [238, 335] on select "Select Shift !!Weekend Residential (Roster IT Shift Label) *Business 9/10am ~ 4…" at bounding box center [253, 341] width 140 height 19
drag, startPoint x: 241, startPoint y: 348, endPoint x: 241, endPoint y: 334, distance: 13.1
click at [241, 348] on select "Select Shift !!Weekend Residential (Roster IT Shift Label) *Business 9/10am ~ 4…" at bounding box center [253, 341] width 140 height 19
click at [183, 334] on select "Select Shift !!Weekend Residential (Roster IT Shift Label) *Business 9/10am ~ 4…" at bounding box center [253, 341] width 140 height 19
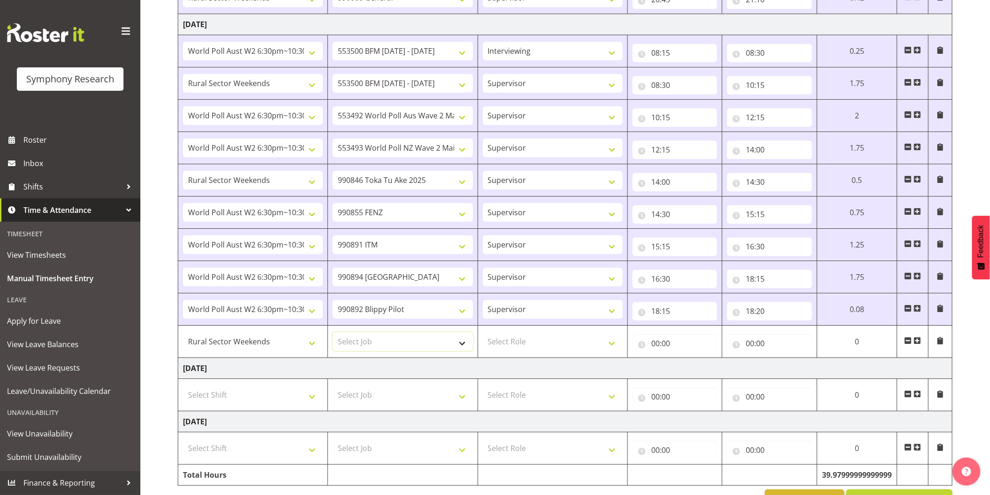
click at [362, 343] on select "Select Job 550060 IF Admin 553492 World Poll Aus Wave 2 Main 2025 553493 World …" at bounding box center [403, 341] width 140 height 19
click at [333, 334] on select "Select Job 550060 IF Admin 553492 World Poll Aus Wave 2 Main 2025 553493 World …" at bounding box center [403, 341] width 140 height 19
click at [524, 345] on select "Select Role Interviewing Briefing Supervisor" at bounding box center [553, 341] width 140 height 19
click at [483, 334] on select "Select Role Interviewing Briefing Supervisor" at bounding box center [553, 341] width 140 height 19
click at [655, 348] on input "00:00" at bounding box center [674, 343] width 85 height 19
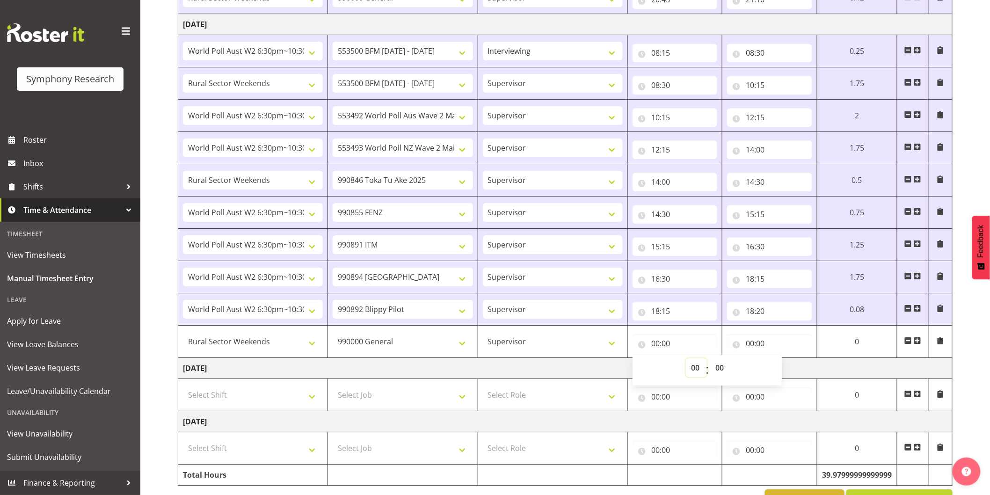
click at [691, 372] on select "00 01 02 03 04 05 06 07 08 09 10 11 12 13 14 15 16 17 18 19 20 21 22 23" at bounding box center [696, 367] width 21 height 19
click at [686, 361] on select "00 01 02 03 04 05 06 07 08 09 10 11 12 13 14 15 16 17 18 19 20 21 22 23" at bounding box center [696, 367] width 21 height 19
click at [720, 367] on select "00 01 02 03 04 05 06 07 08 09 10 11 12 13 14 15 16 17 18 19 20 21 22 23 24 25 2…" at bounding box center [720, 367] width 21 height 19
click at [710, 361] on select "00 01 02 03 04 05 06 07 08 09 10 11 12 13 14 15 16 17 18 19 20 21 22 23 24 25 2…" at bounding box center [720, 367] width 21 height 19
click at [749, 347] on input "00:00" at bounding box center [769, 343] width 85 height 19
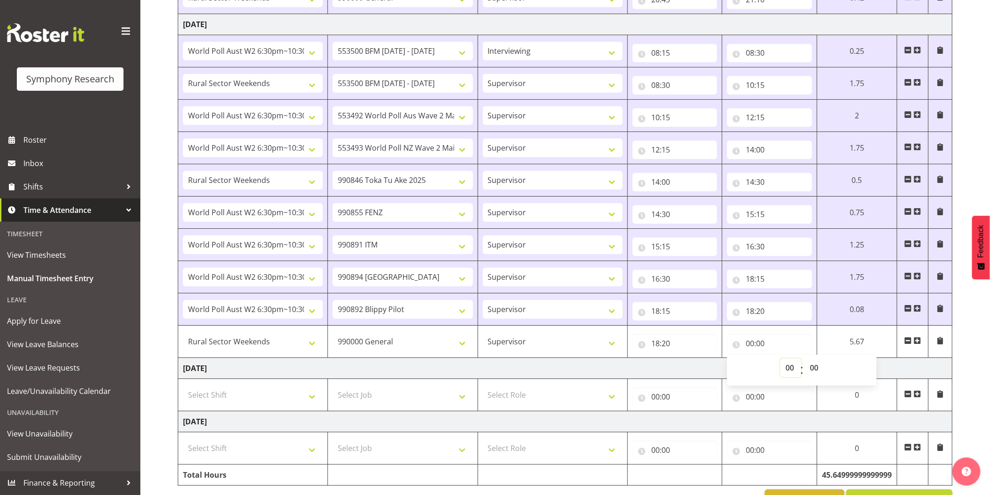
click at [784, 373] on select "00 01 02 03 04 05 06 07 08 09 10 11 12 13 14 15 16 17 18 19 20 21 22 23" at bounding box center [790, 367] width 21 height 19
click at [780, 361] on select "00 01 02 03 04 05 06 07 08 09 10 11 12 13 14 15 16 17 18 19 20 21 22 23" at bounding box center [790, 367] width 21 height 19
click at [812, 369] on select "00 01 02 03 04 05 06 07 08 09 10 11 12 13 14 15 16 17 18 19 20 21 22 23 24 25 2…" at bounding box center [815, 367] width 21 height 19
click at [805, 361] on select "00 01 02 03 04 05 06 07 08 09 10 11 12 13 14 15 16 17 18 19 20 21 22 23 24 25 2…" at bounding box center [815, 367] width 21 height 19
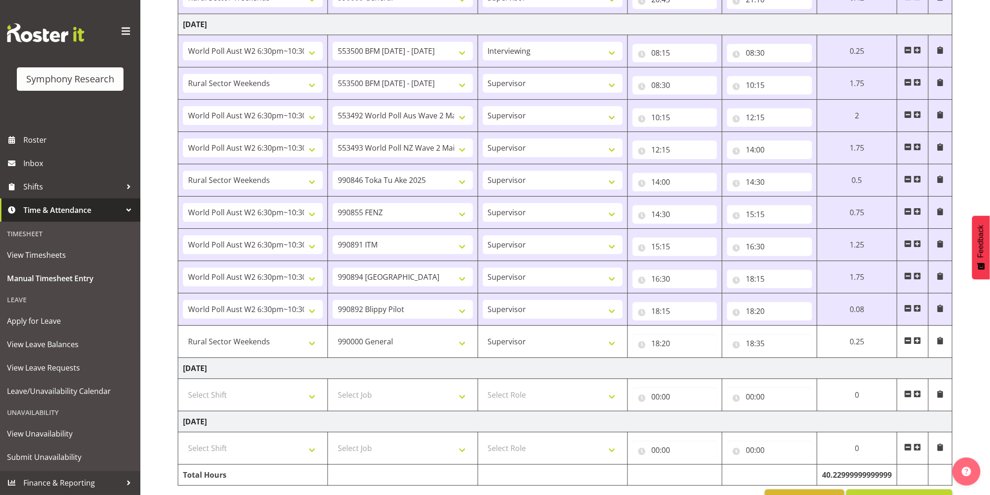
scroll to position [1286, 0]
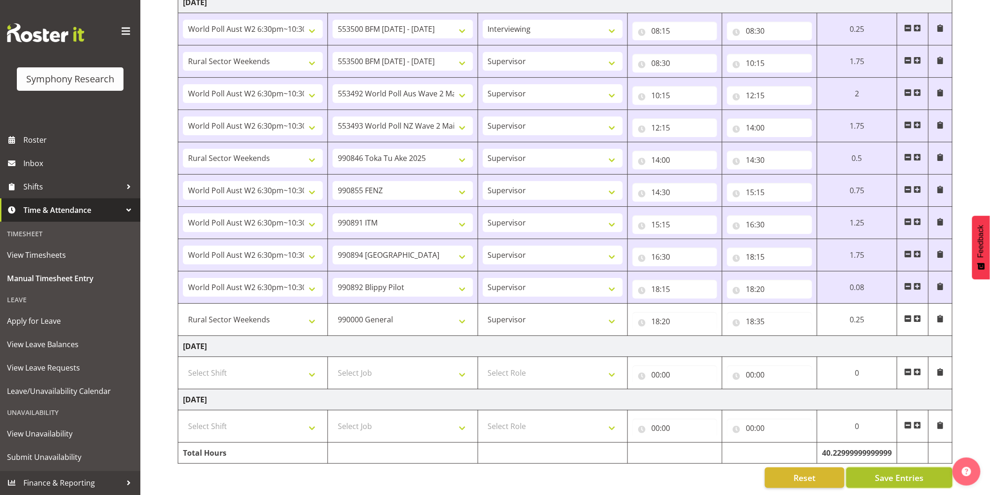
click at [896, 472] on span "Save Entries" at bounding box center [899, 478] width 49 height 12
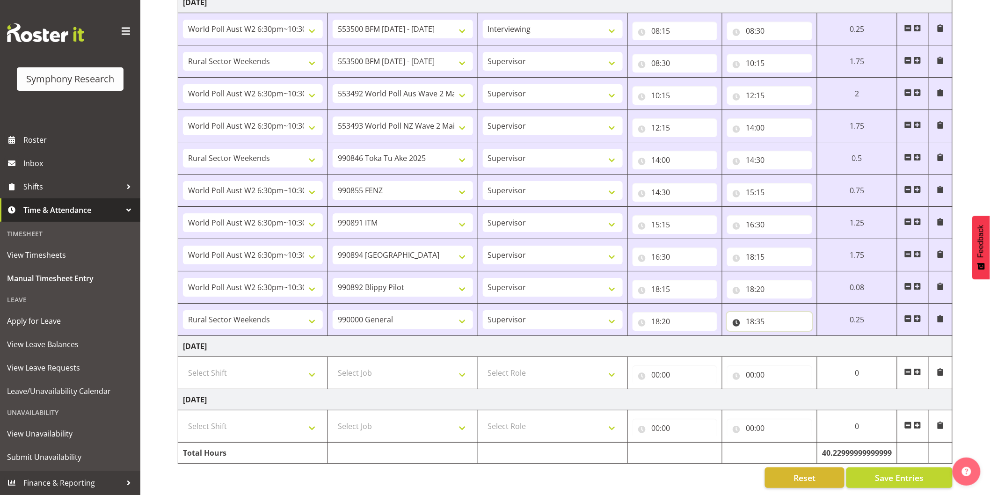
click at [763, 315] on input "18:35" at bounding box center [769, 321] width 85 height 19
click at [815, 341] on select "00 01 02 03 04 05 06 07 08 09 10 11 12 13 14 15 16 17 18 19 20 21 22 23 24 25 2…" at bounding box center [815, 345] width 21 height 19
click at [805, 336] on select "00 01 02 03 04 05 06 07 08 09 10 11 12 13 14 15 16 17 18 19 20 21 22 23 24 25 2…" at bounding box center [815, 345] width 21 height 19
click at [891, 473] on span "Save Entries" at bounding box center [899, 478] width 49 height 12
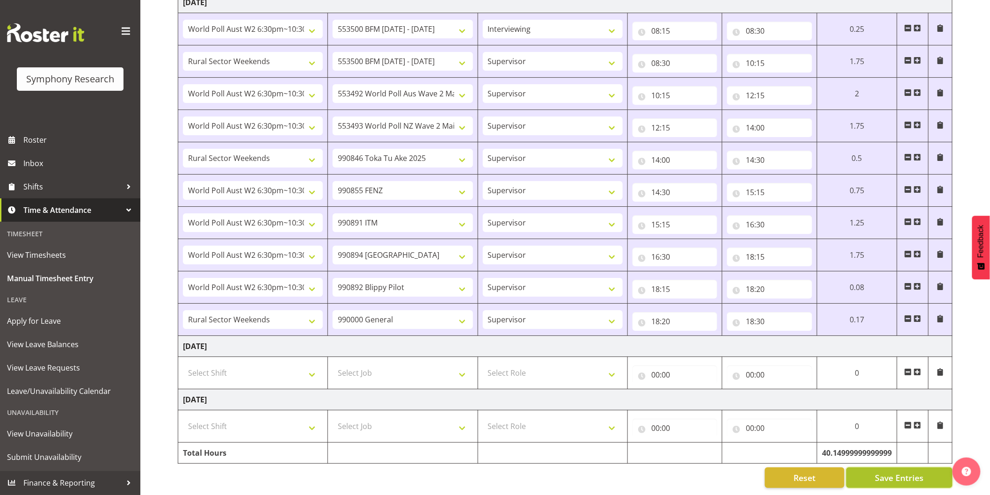
click at [890, 472] on span "Save Entries" at bounding box center [899, 478] width 49 height 12
click at [42, 139] on span "Roster" at bounding box center [79, 140] width 112 height 14
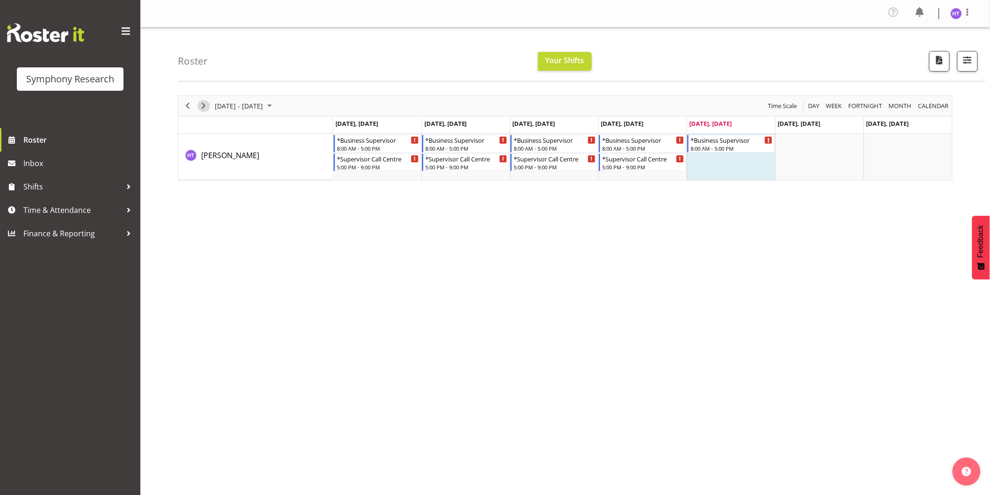
click at [203, 110] on span "Next" at bounding box center [203, 106] width 11 height 12
